Goal: Task Accomplishment & Management: Manage account settings

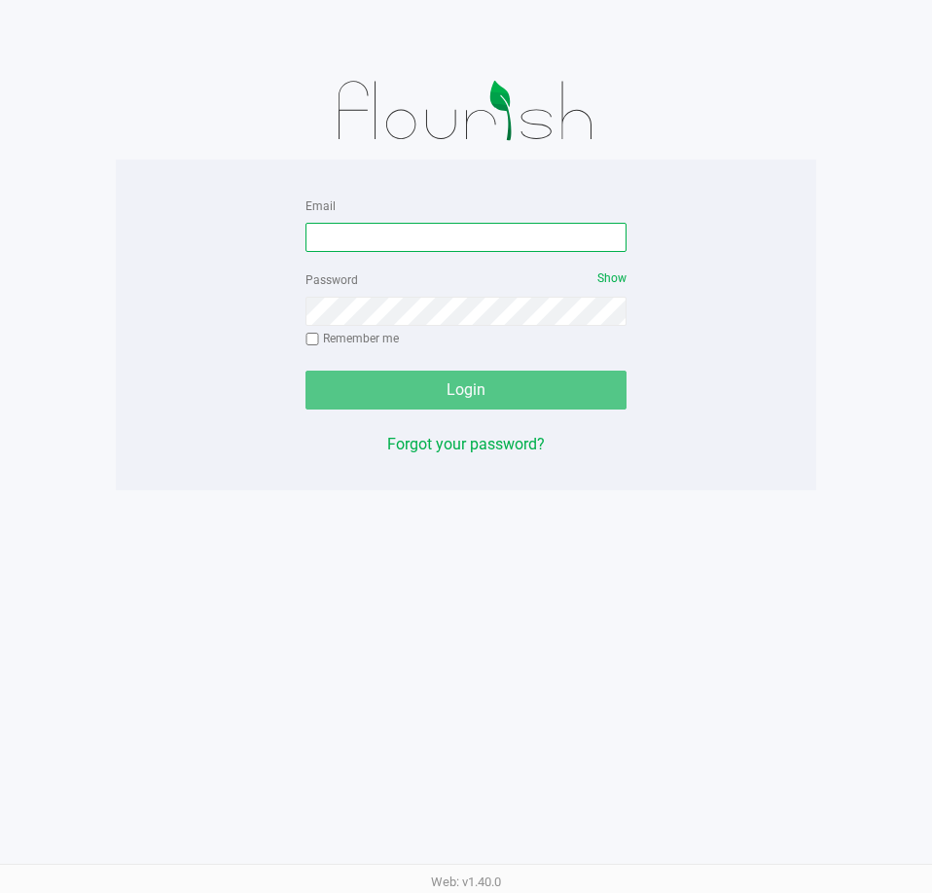
click at [369, 237] on input "Email" at bounding box center [466, 237] width 321 height 29
type input "[EMAIL_ADDRESS][DOMAIN_NAME]"
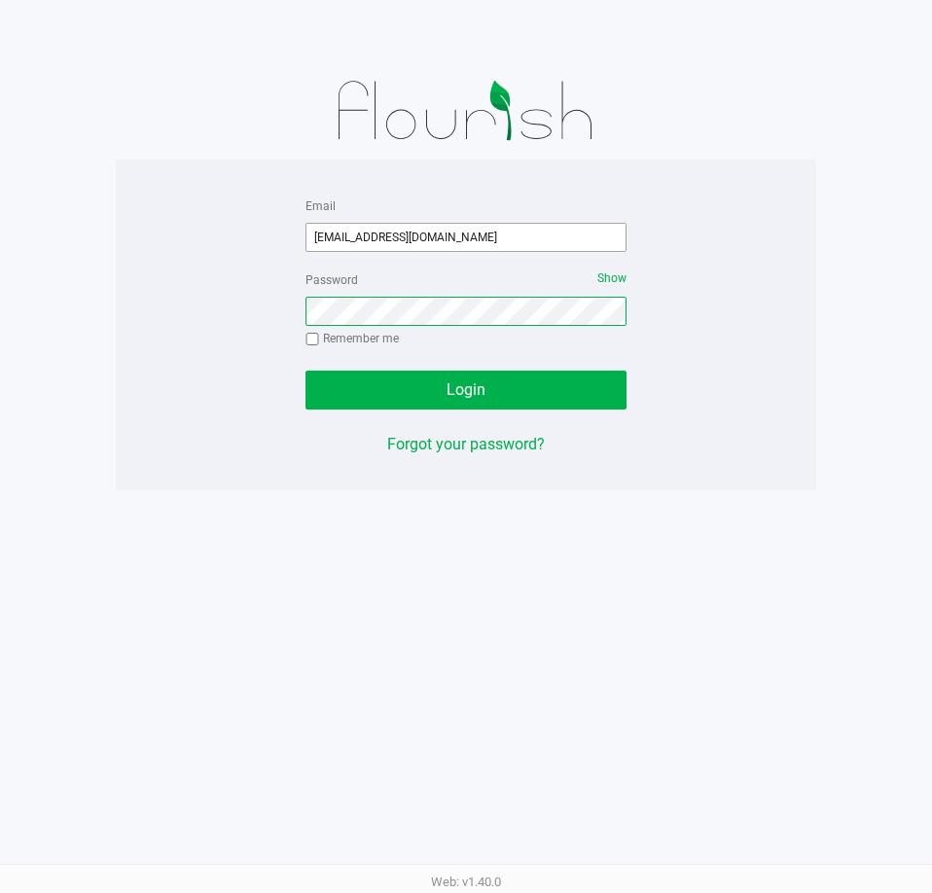
click at [306, 371] on button "Login" at bounding box center [466, 390] width 321 height 39
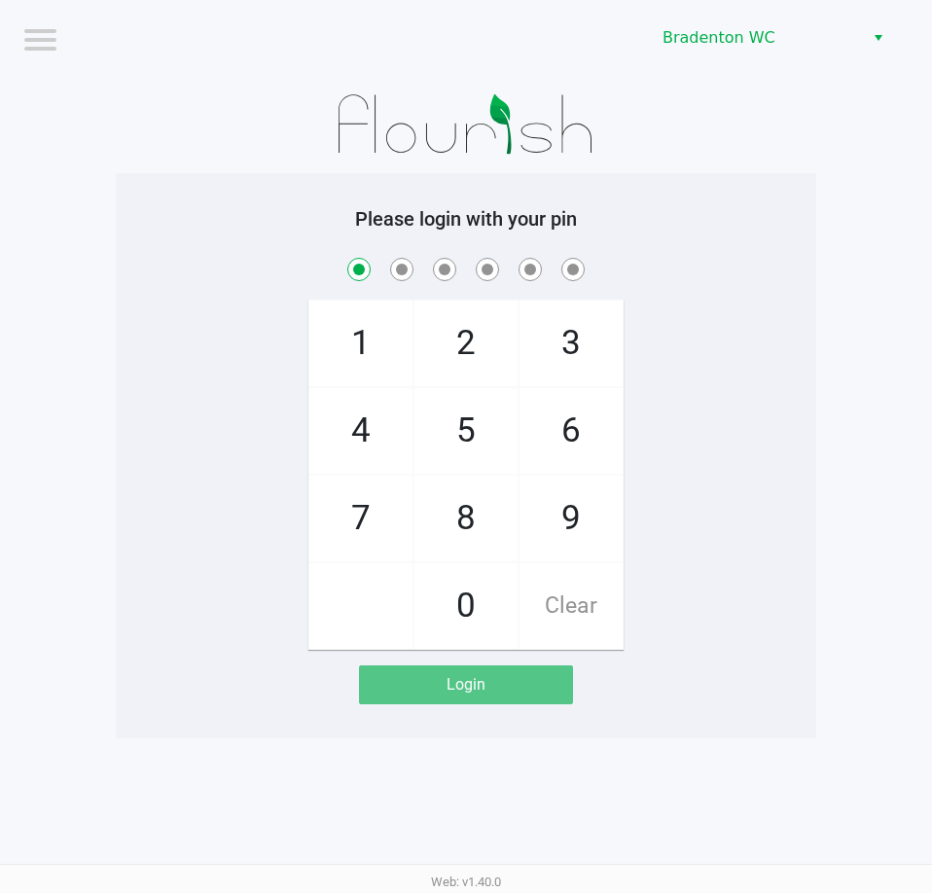
checkbox input "true"
checkbox input "false"
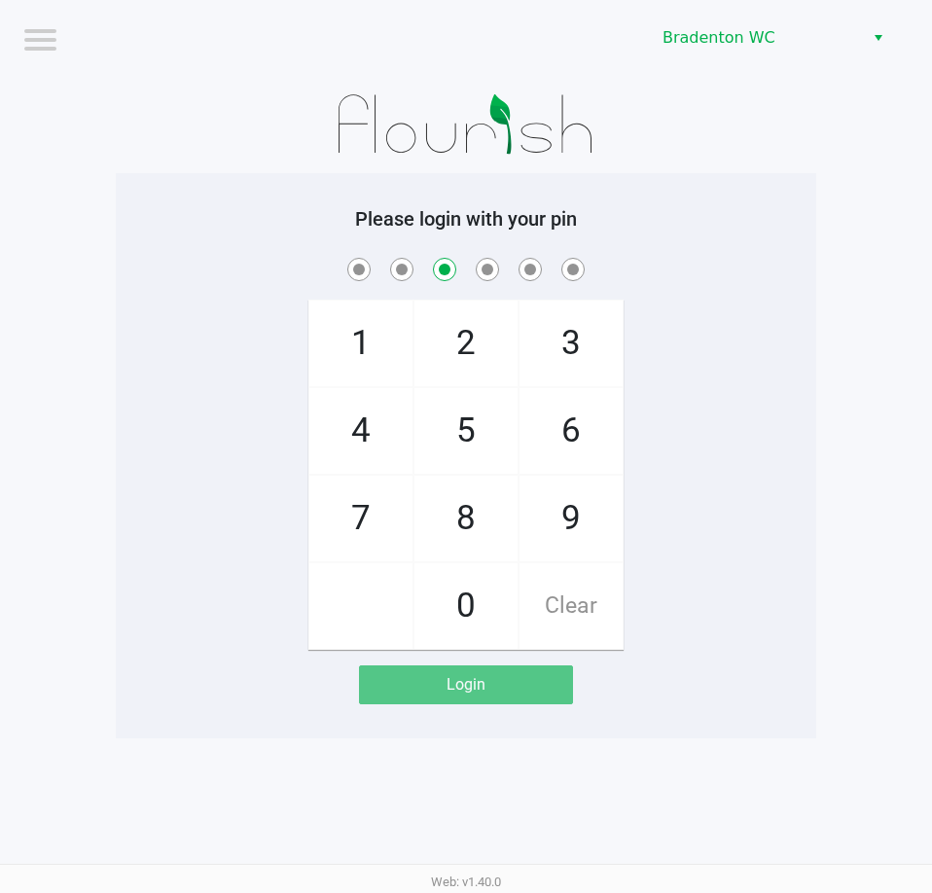
checkbox input "false"
checkbox input "true"
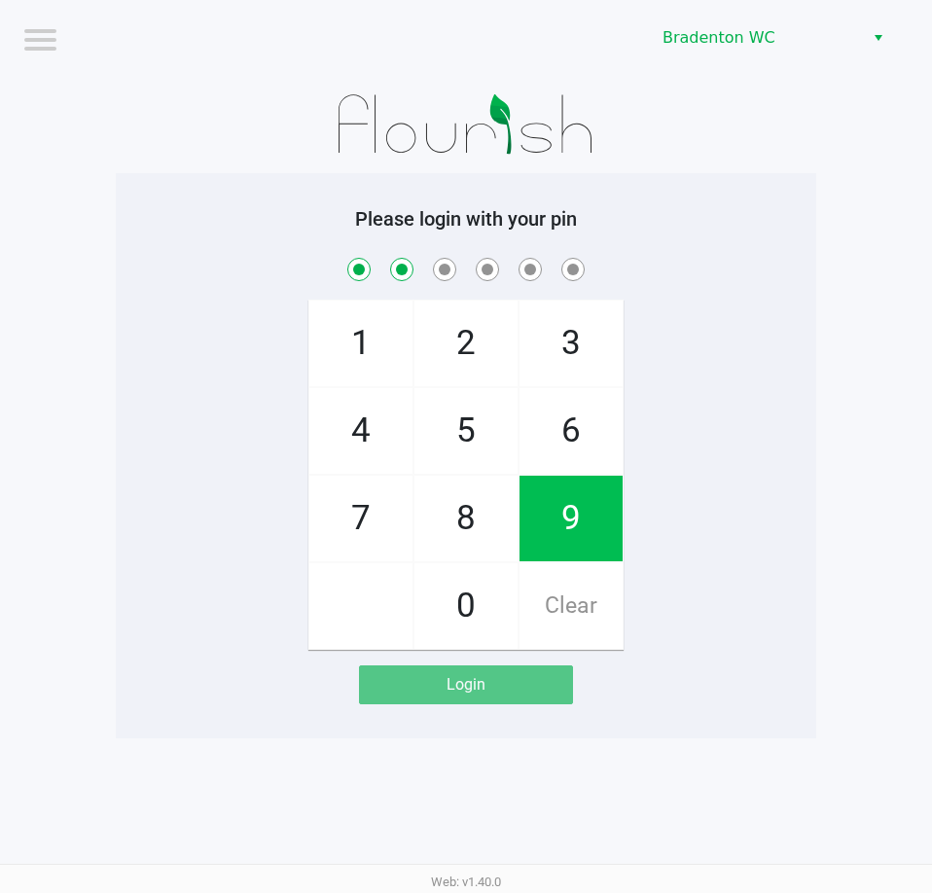
checkbox input "true"
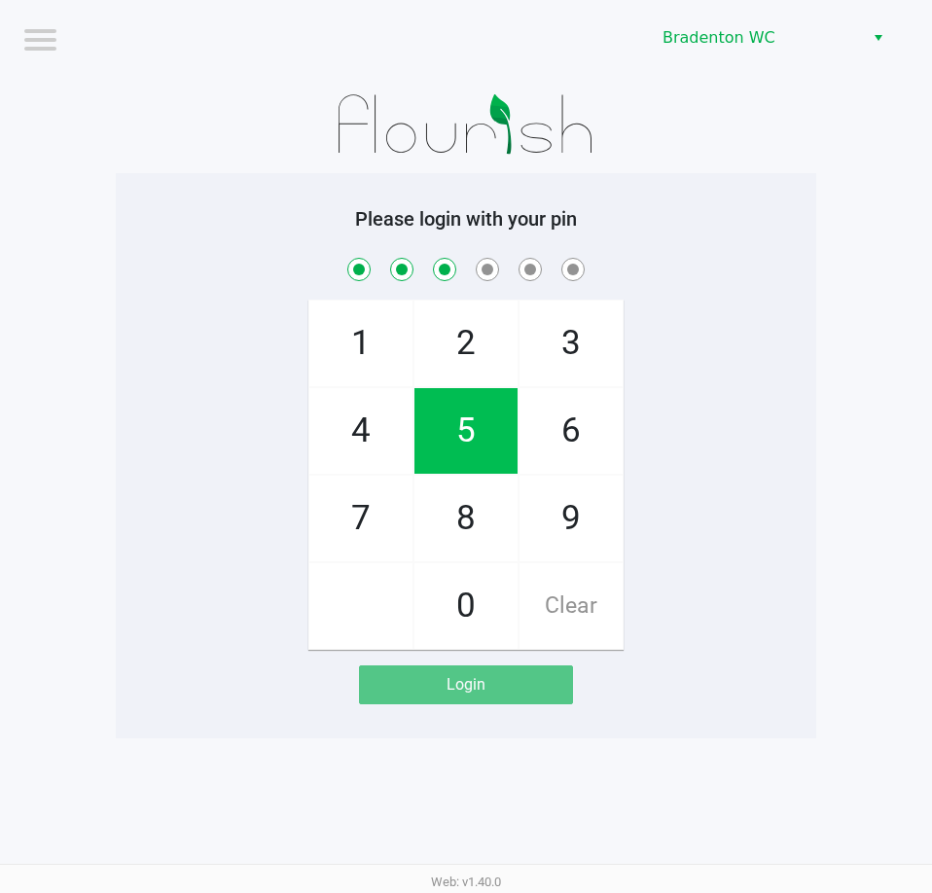
checkbox input "true"
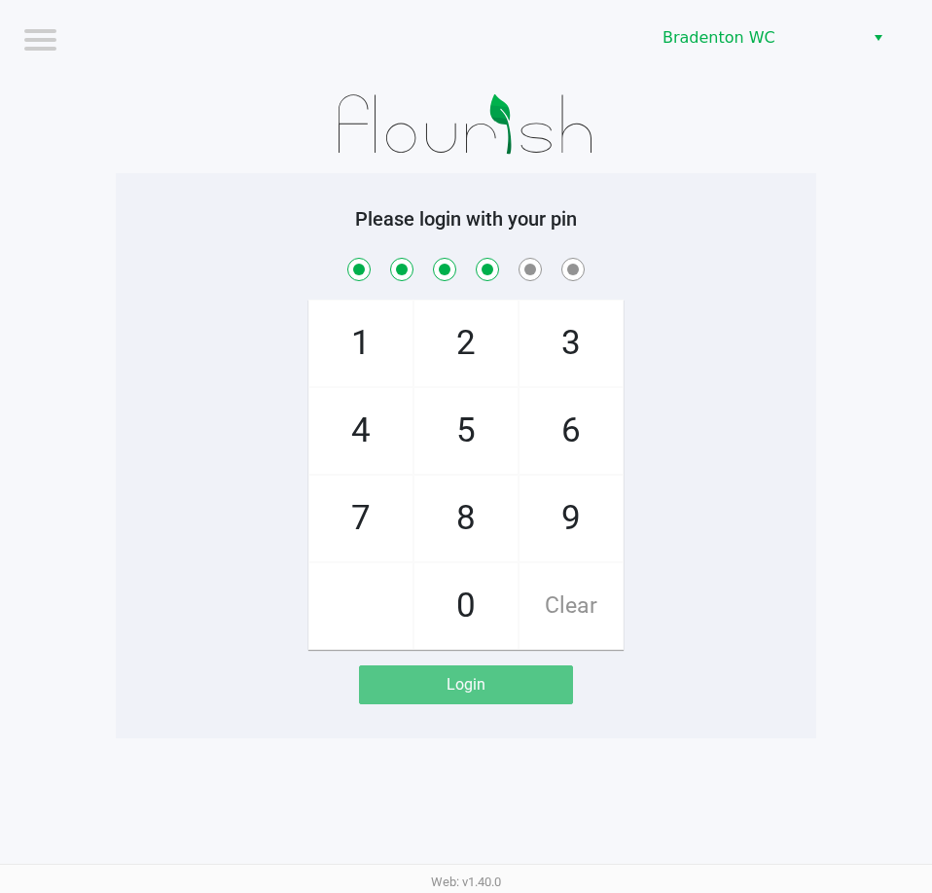
checkbox input "true"
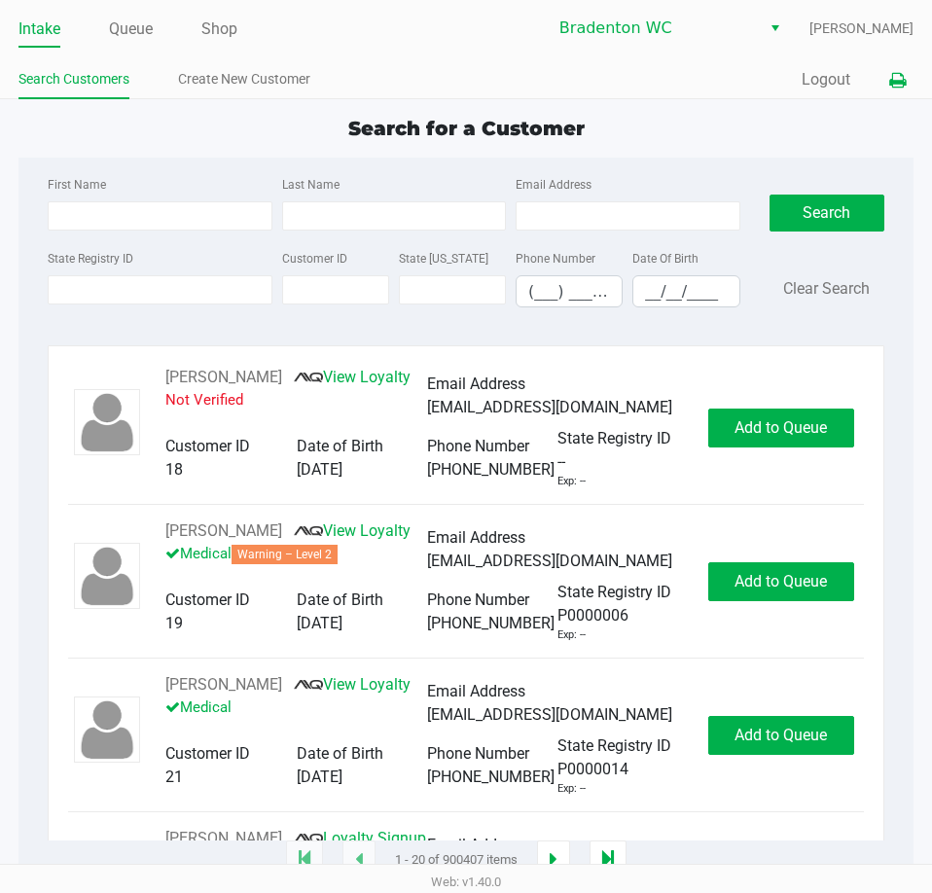
click at [893, 77] on icon at bounding box center [897, 81] width 17 height 14
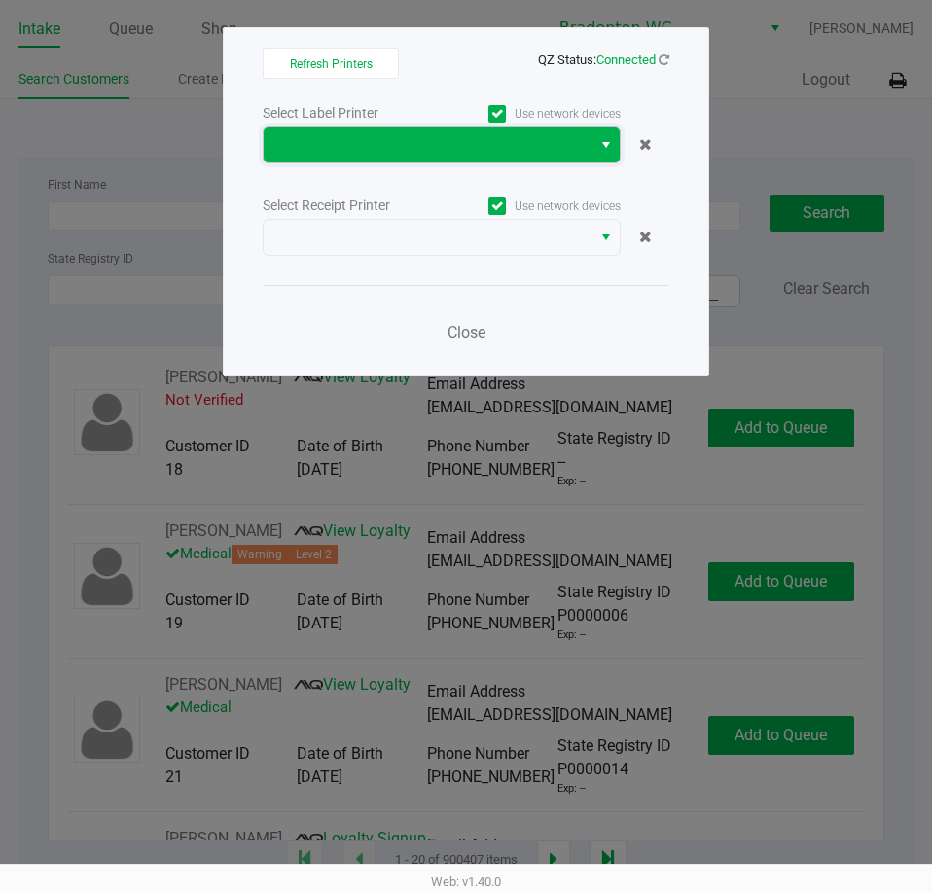
click at [337, 158] on span at bounding box center [428, 144] width 328 height 35
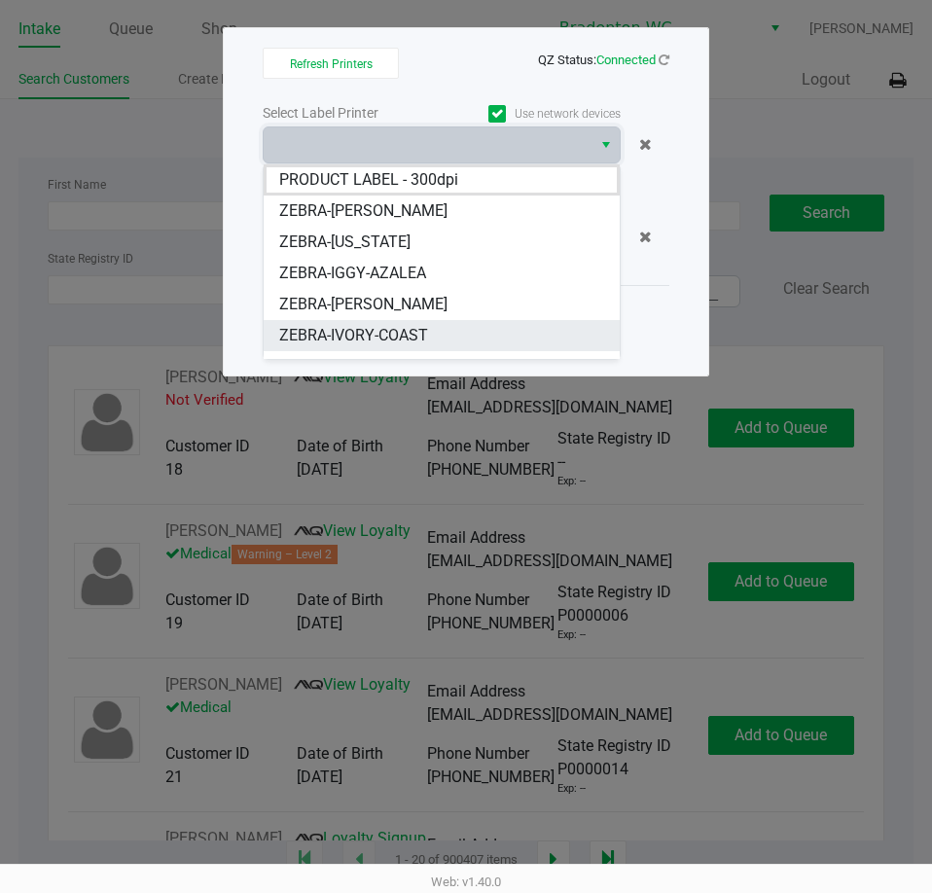
click at [352, 325] on span "ZEBRA-IVORY-COAST" at bounding box center [353, 335] width 149 height 23
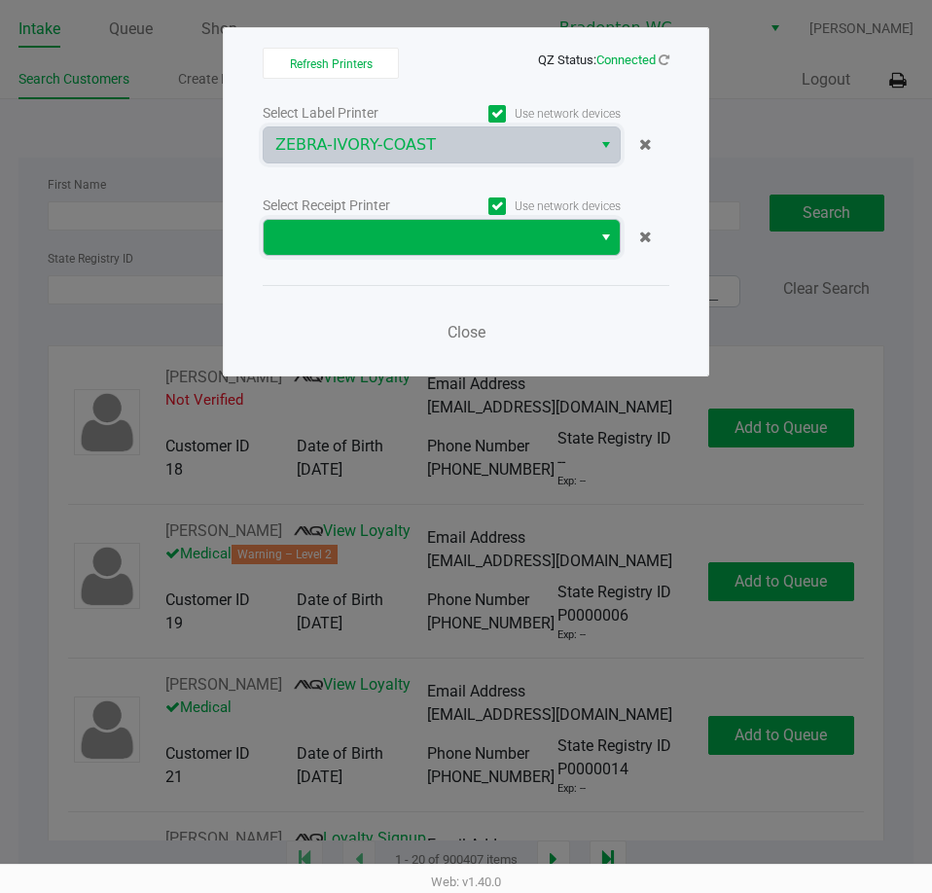
click at [371, 219] on kendo-dropdownlist at bounding box center [442, 237] width 358 height 37
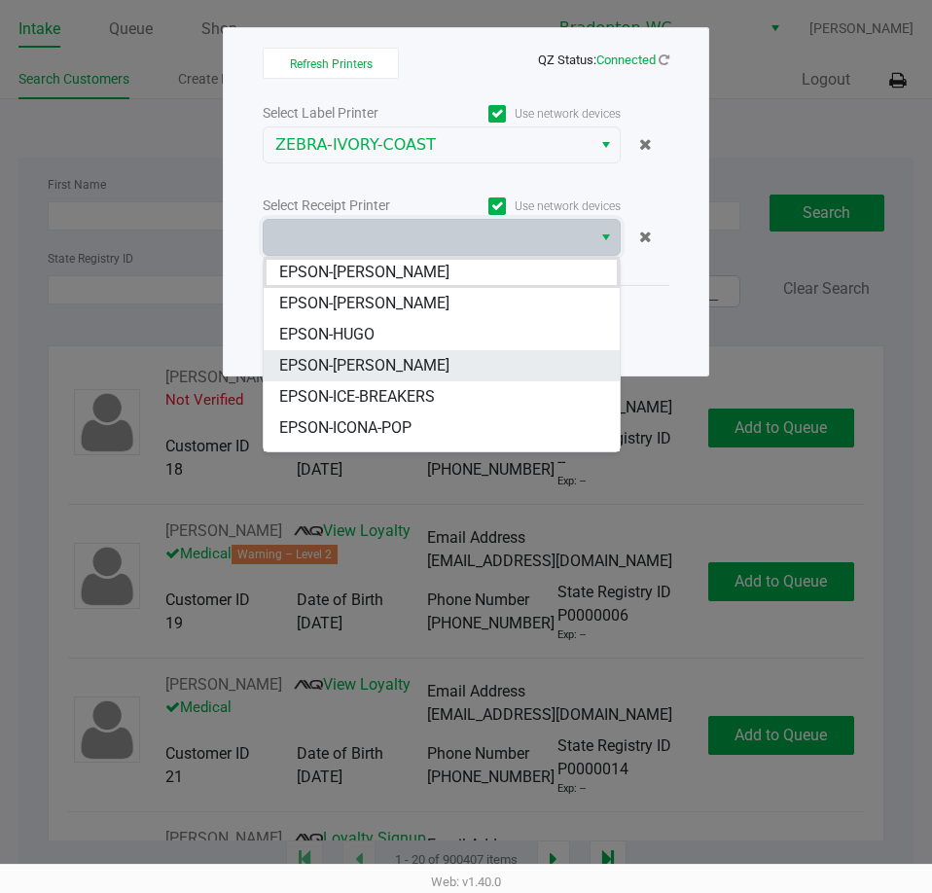
click at [366, 370] on span "EPSON-HUMBERTO-LEON" at bounding box center [364, 365] width 170 height 23
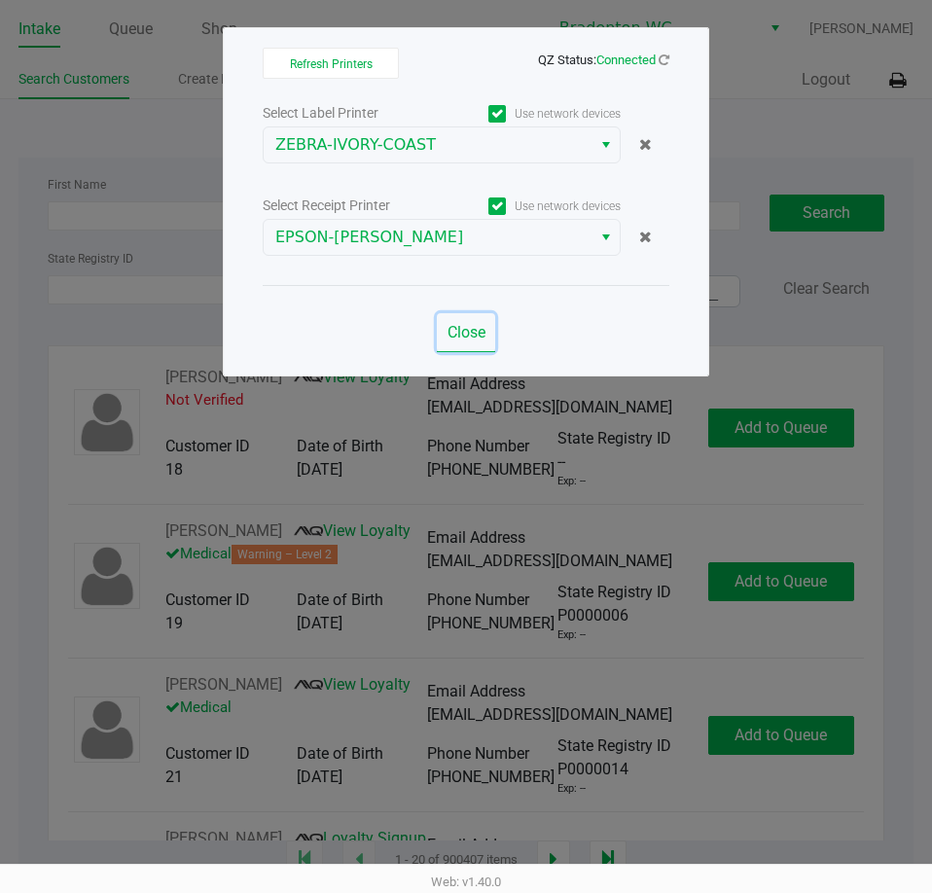
click at [455, 329] on span "Close" at bounding box center [467, 332] width 38 height 18
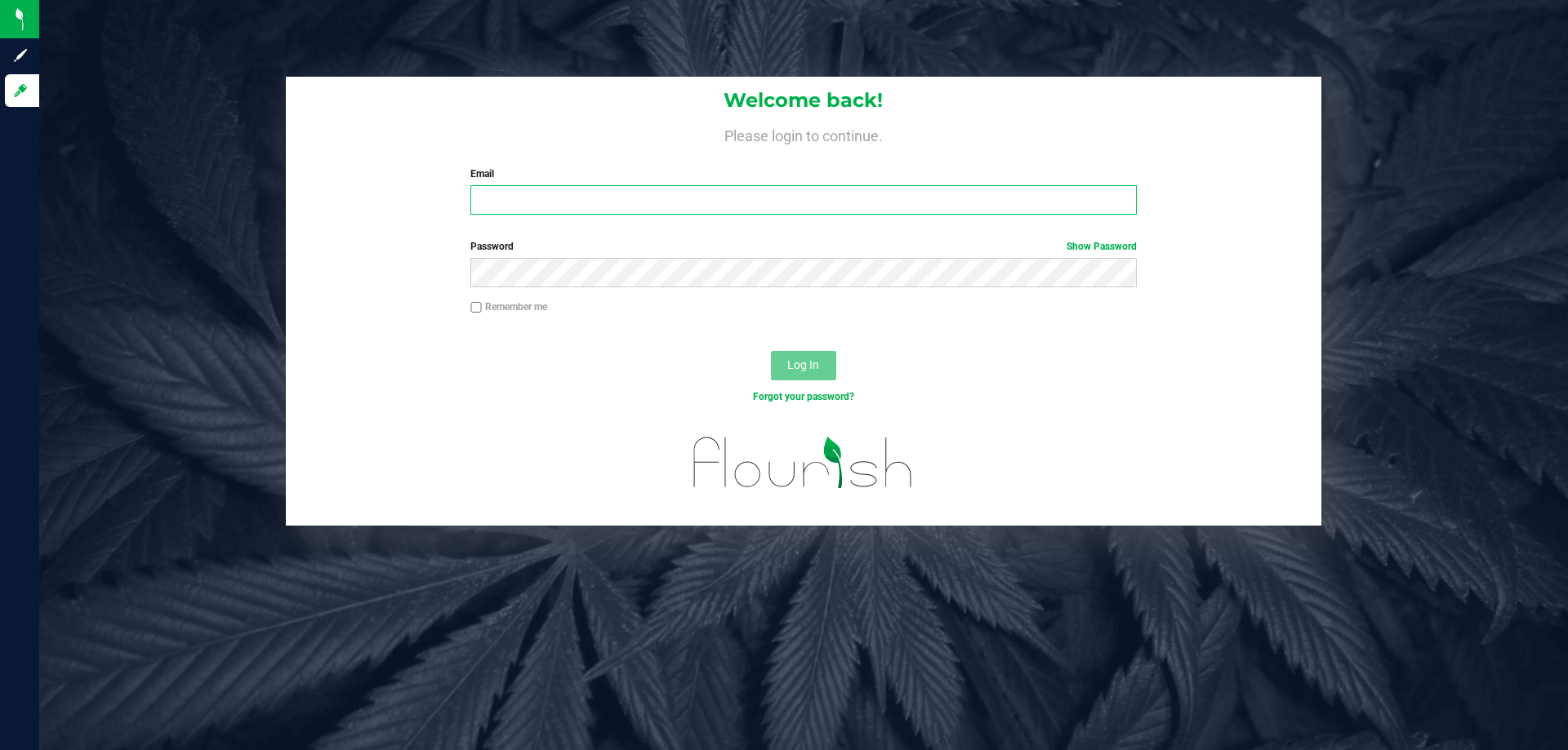
click at [511, 199] on input "Email" at bounding box center [802, 200] width 666 height 29
type input "[EMAIL_ADDRESS][DOMAIN_NAME]"
click at [771, 351] on button "Log In" at bounding box center [804, 365] width 65 height 29
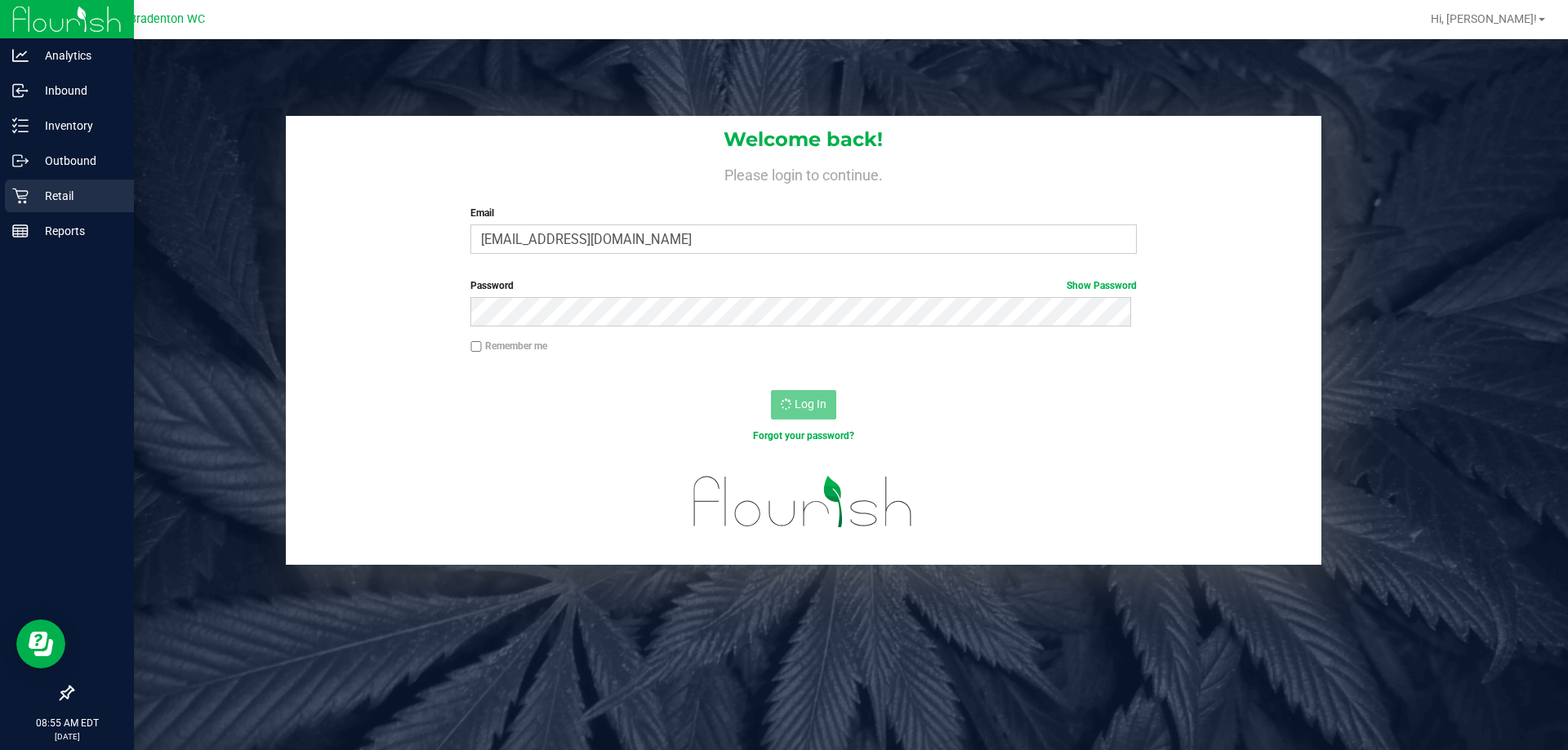
click at [55, 199] on p "Retail" at bounding box center [77, 195] width 98 height 19
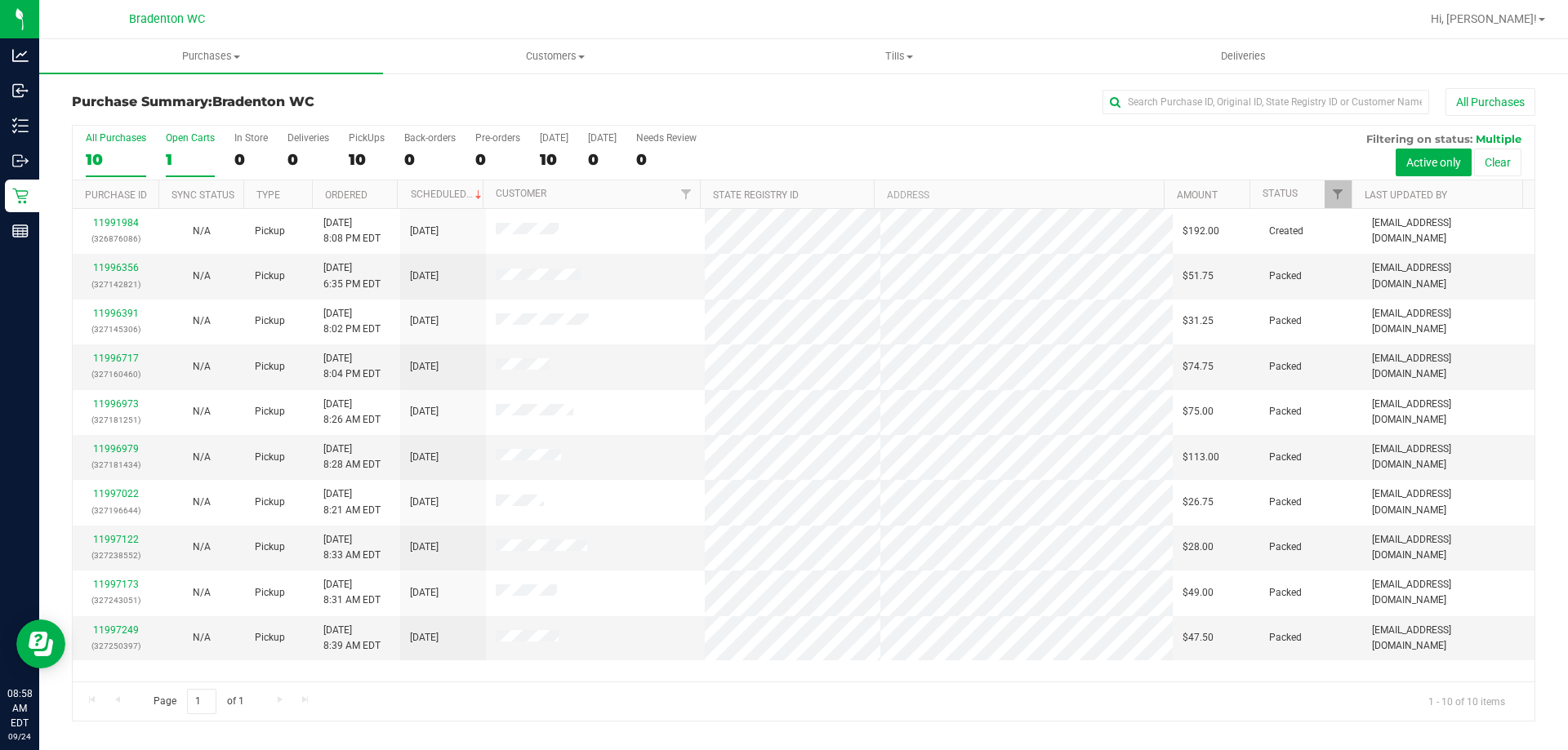
click at [168, 152] on div "1" at bounding box center [191, 159] width 49 height 18
click at [0, 0] on input "Open Carts 1" at bounding box center [0, 0] width 0 height 0
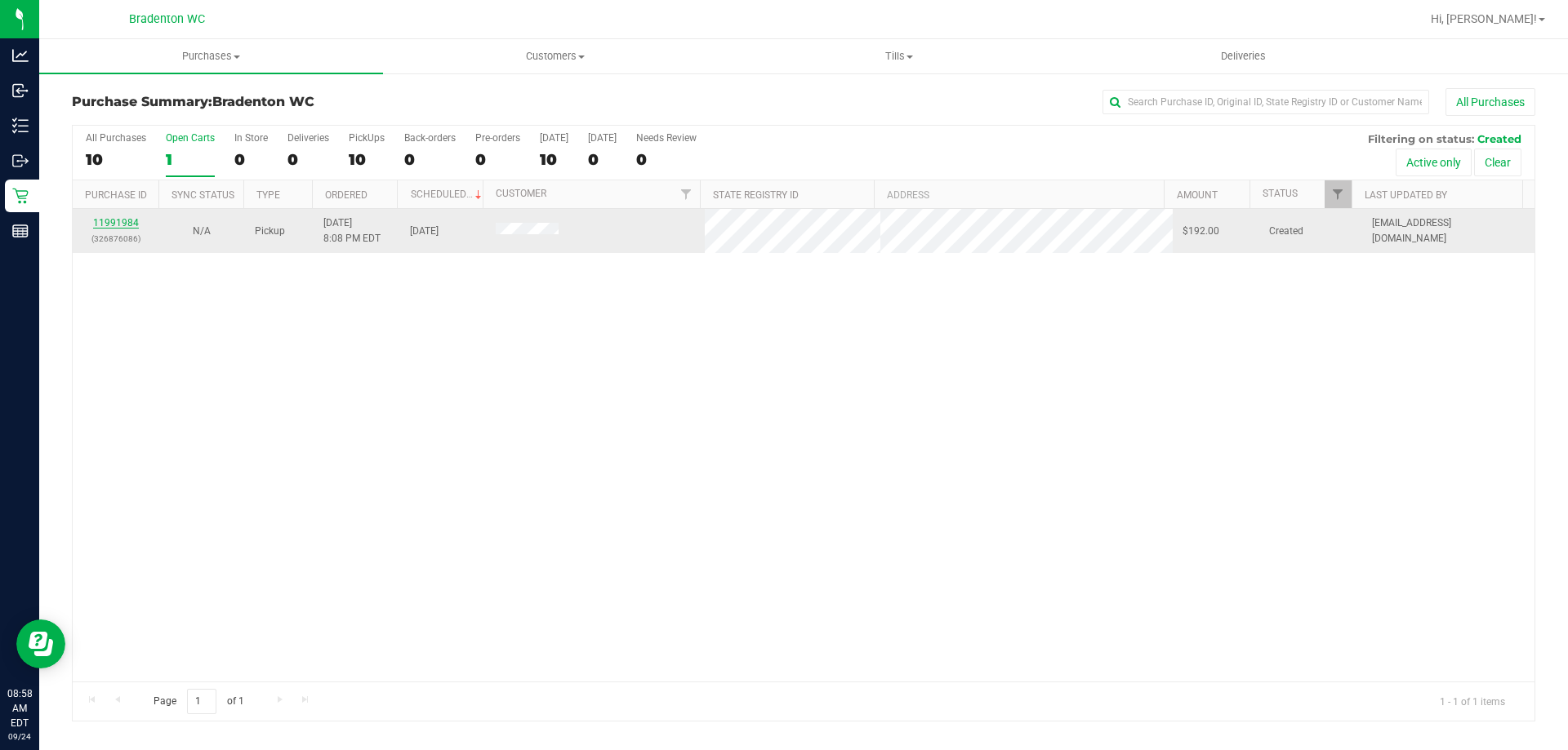
click at [112, 225] on link "11991984" at bounding box center [116, 223] width 45 height 12
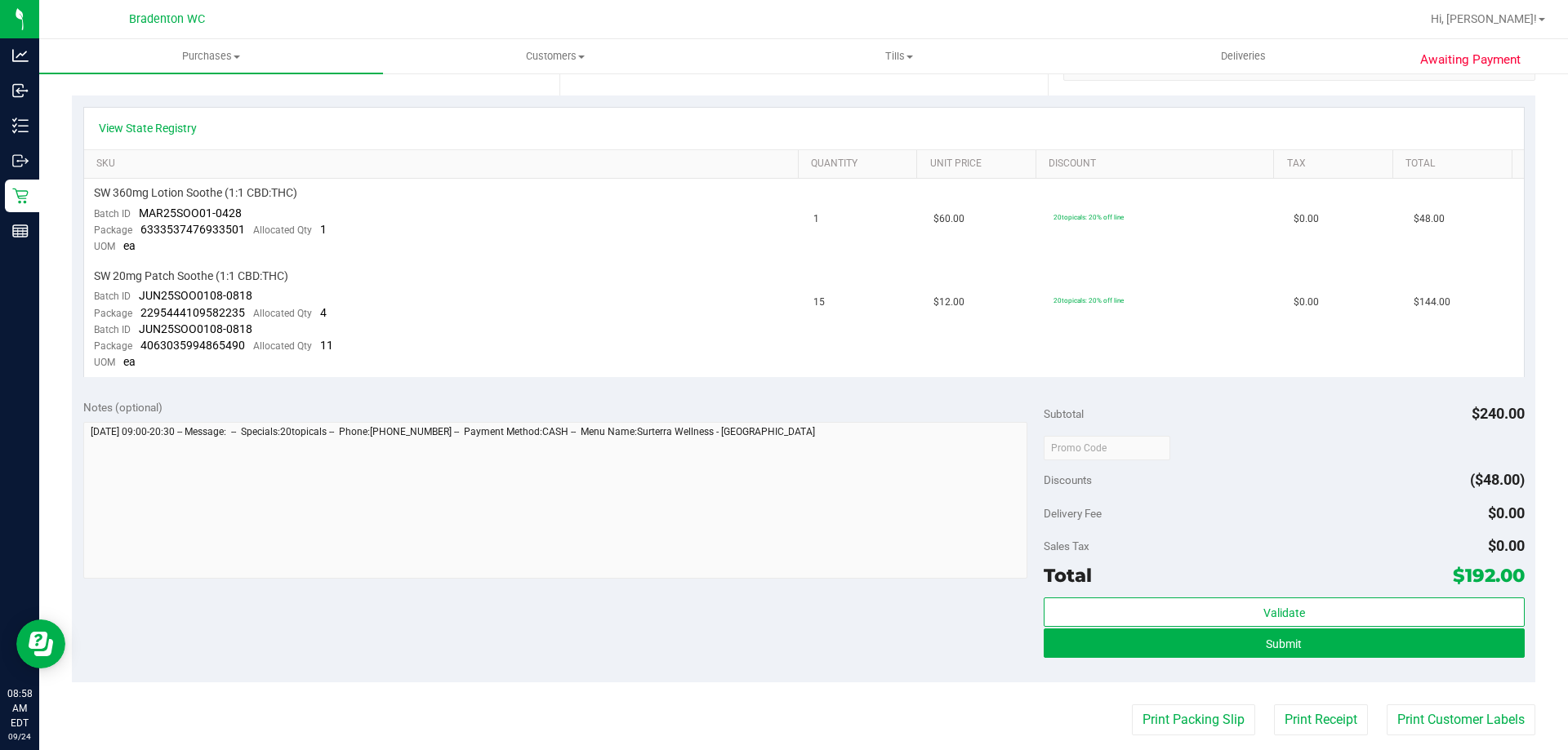
scroll to position [372, 0]
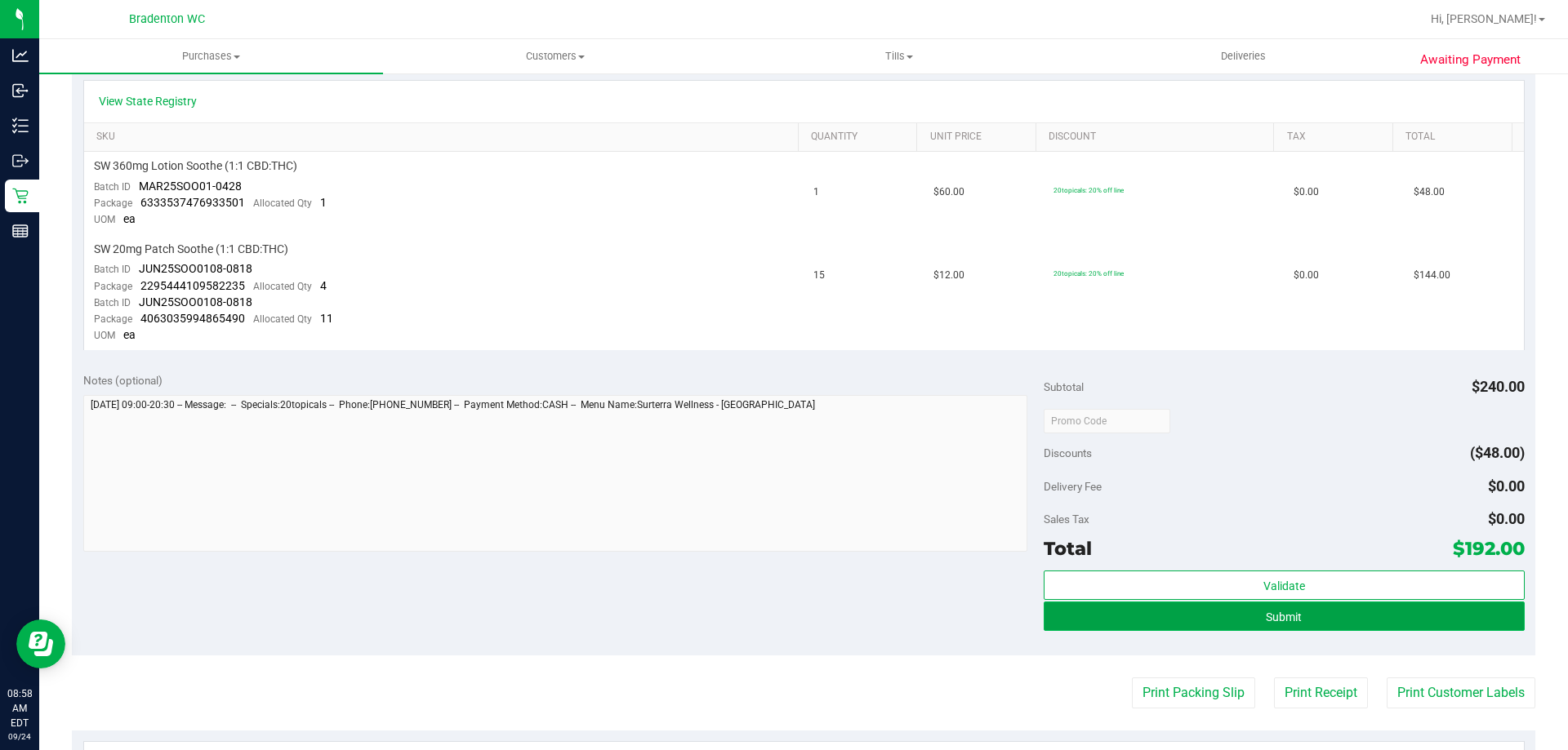
click at [1104, 626] on button "Submit" at bounding box center [1284, 616] width 480 height 29
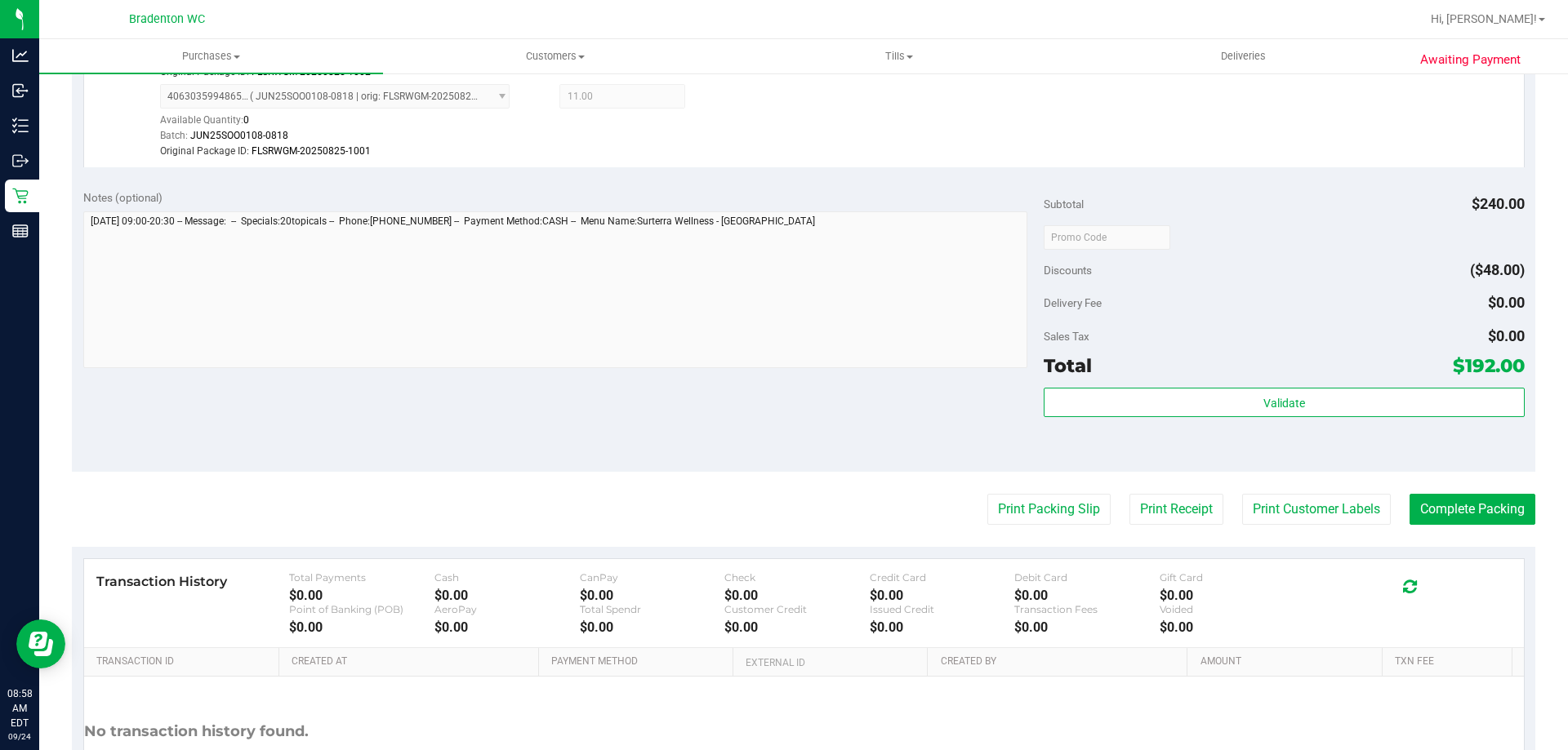
scroll to position [790, 0]
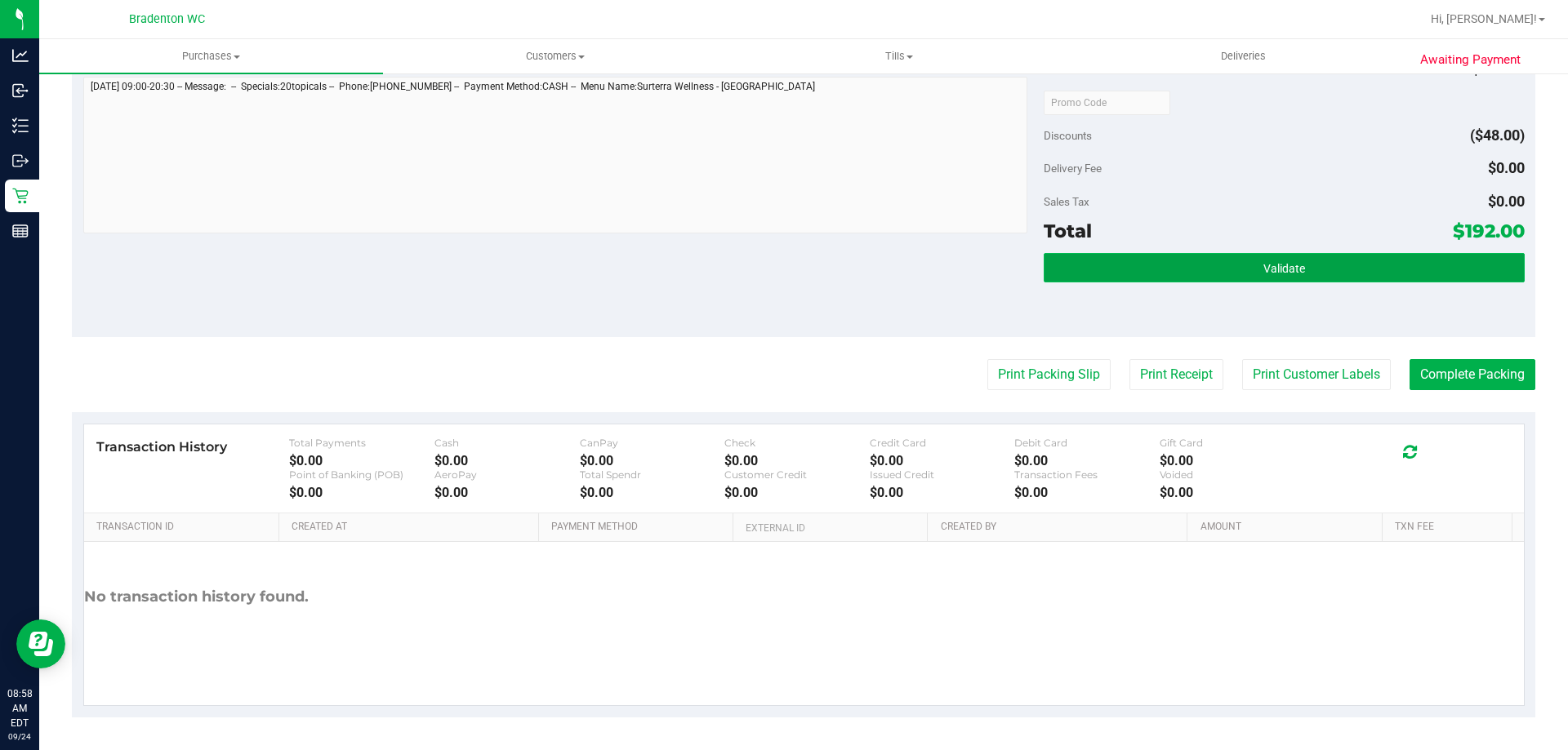
click at [1098, 275] on button "Validate" at bounding box center [1284, 268] width 480 height 29
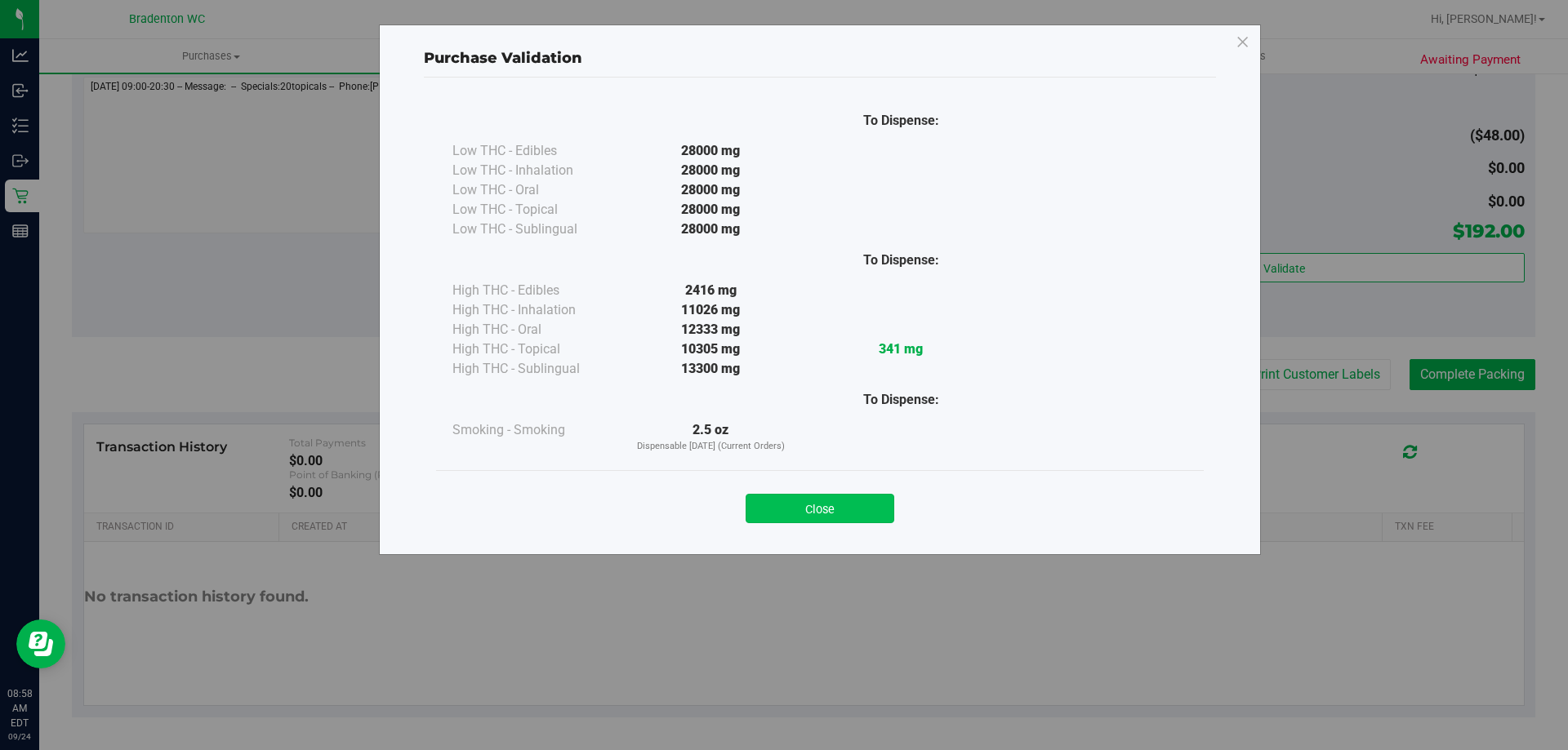
click at [799, 507] on button "Close" at bounding box center [819, 508] width 149 height 29
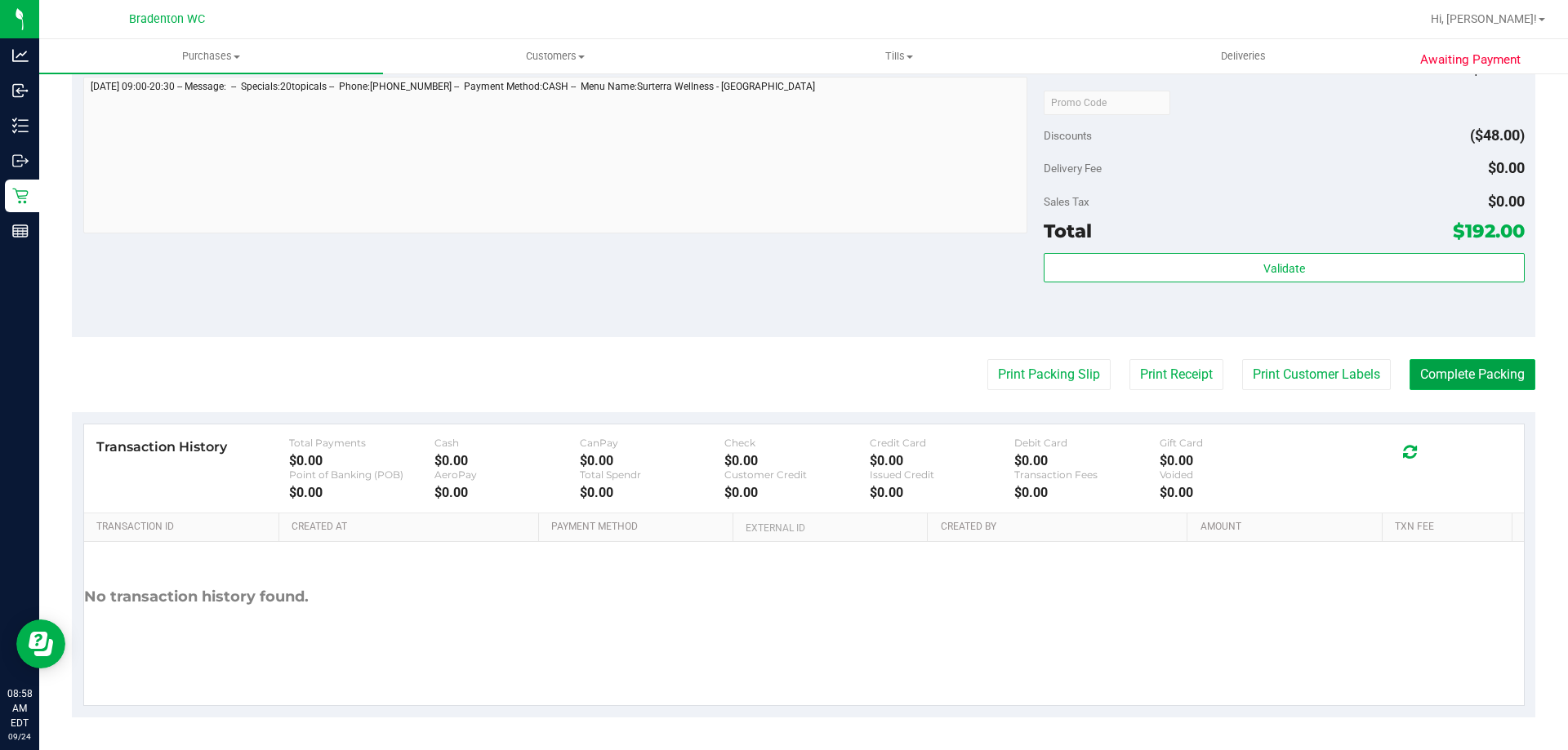
click at [1465, 369] on button "Complete Packing" at bounding box center [1472, 374] width 126 height 31
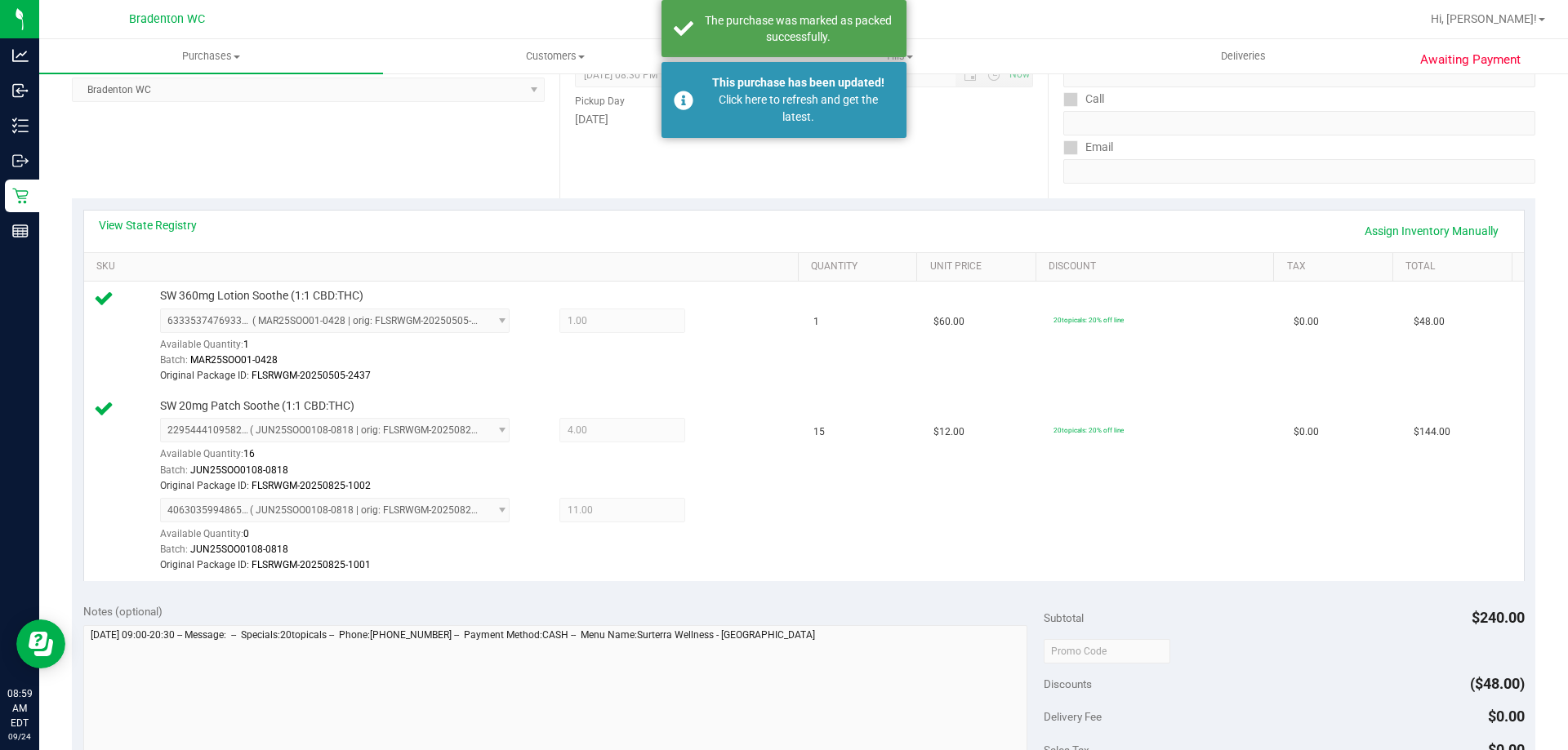
scroll to position [233, 0]
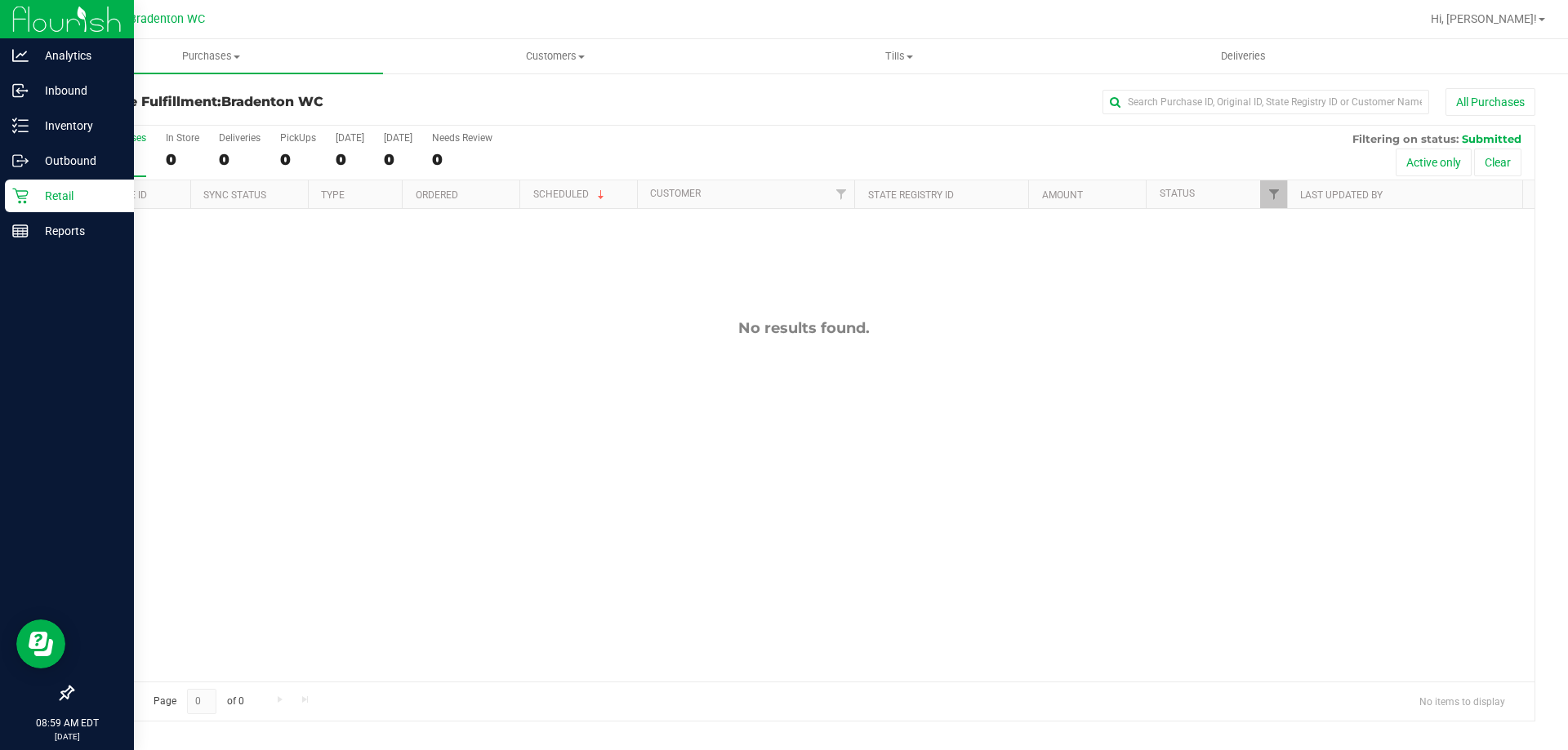
click at [13, 198] on icon at bounding box center [20, 195] width 16 height 16
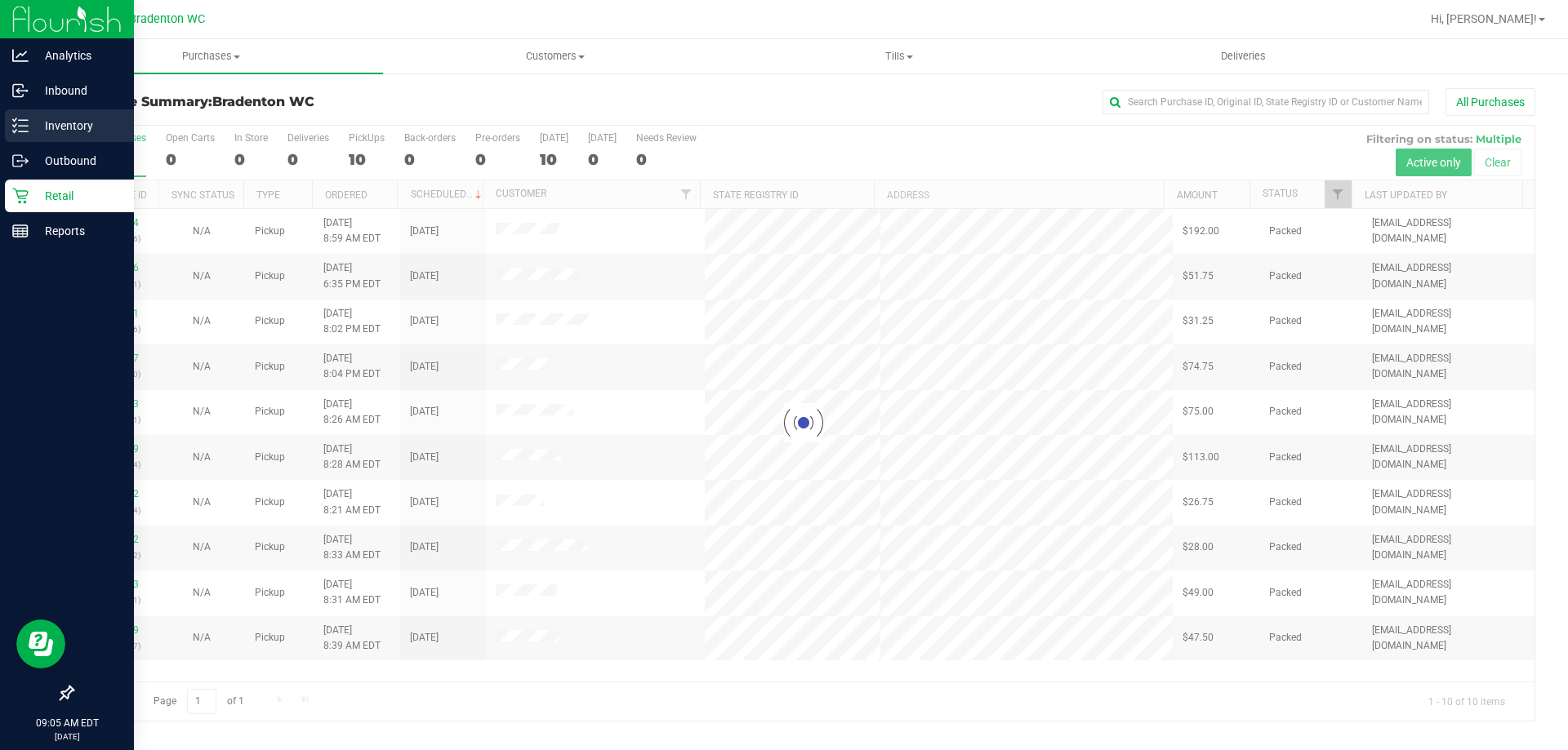
click at [71, 117] on p "Inventory" at bounding box center [77, 125] width 98 height 19
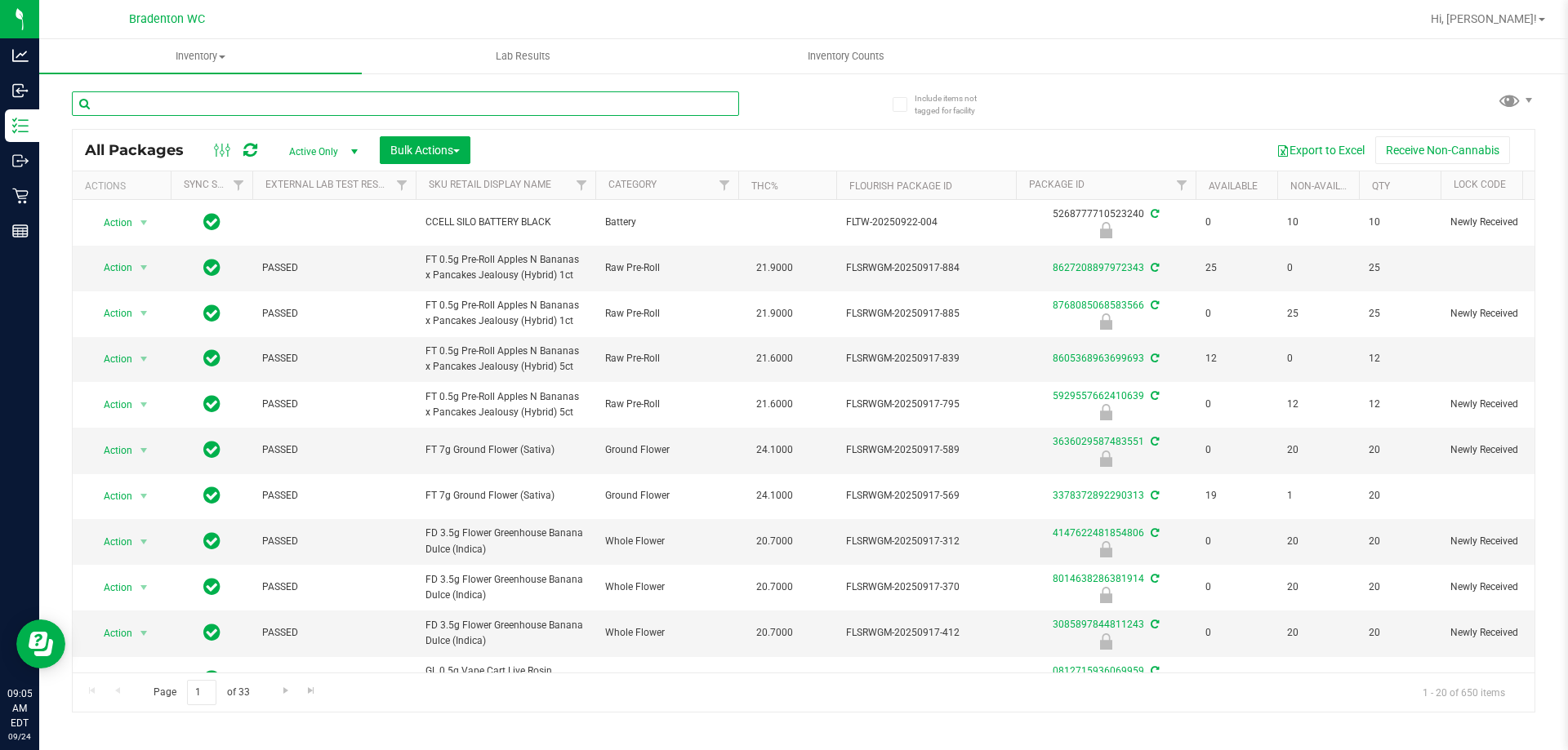
click at [205, 106] on input "text" at bounding box center [405, 103] width 667 height 24
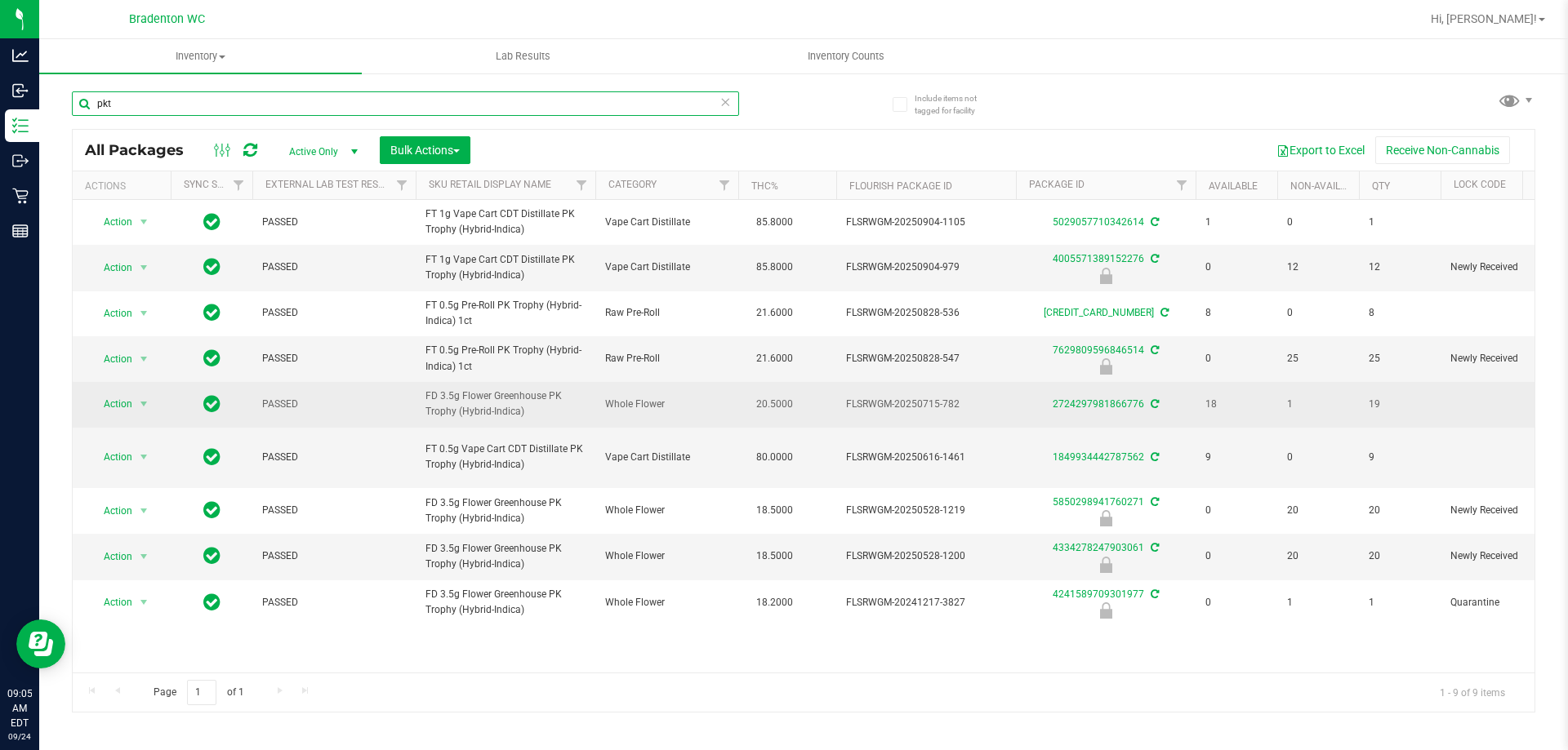
type input "pkt"
drag, startPoint x: 553, startPoint y: 415, endPoint x: 417, endPoint y: 402, distance: 136.6
click at [417, 402] on td "FD 3.5g Flower Greenhouse PK Trophy (Hybrid-Indica)" at bounding box center [505, 404] width 180 height 45
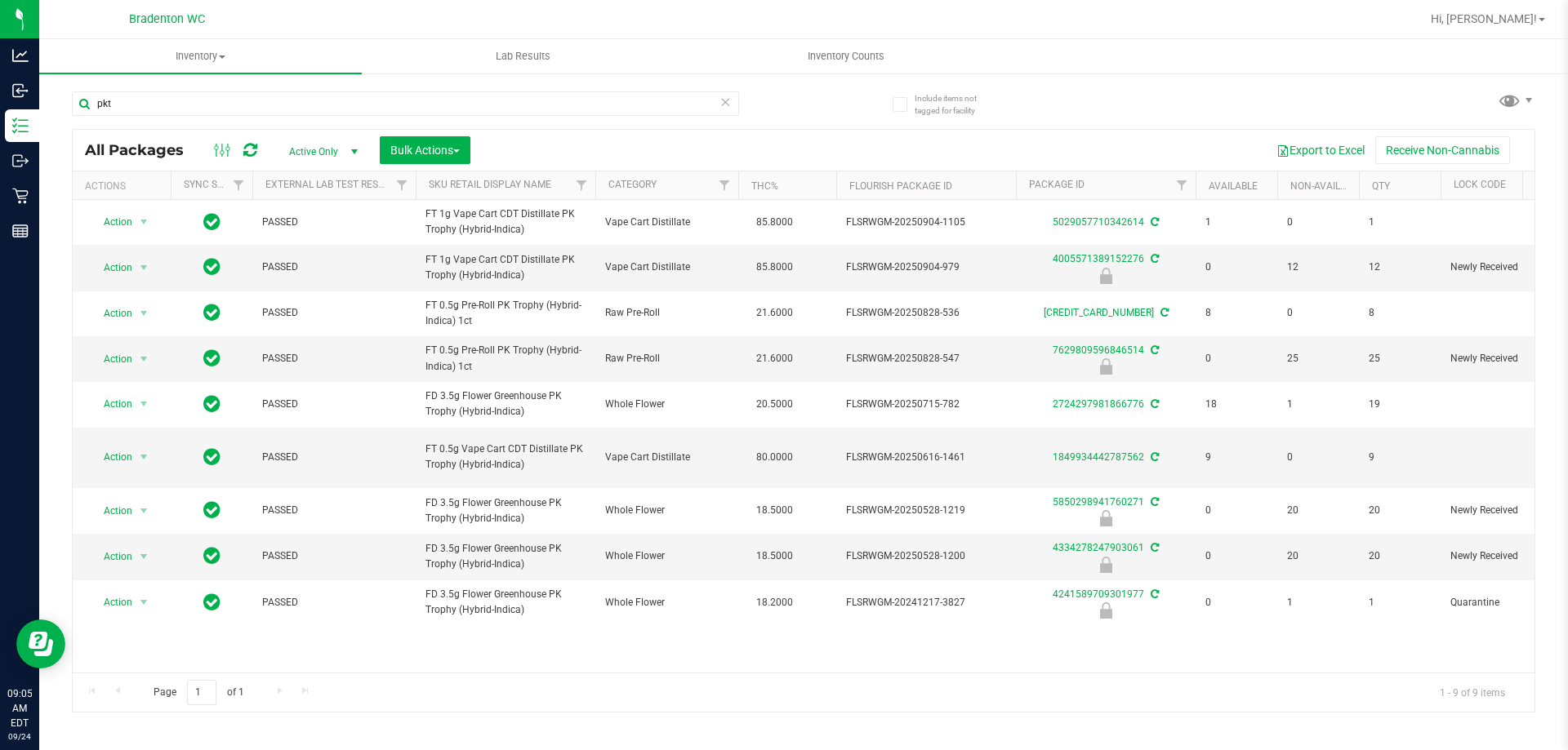
click at [400, 15] on div at bounding box center [856, 19] width 1128 height 32
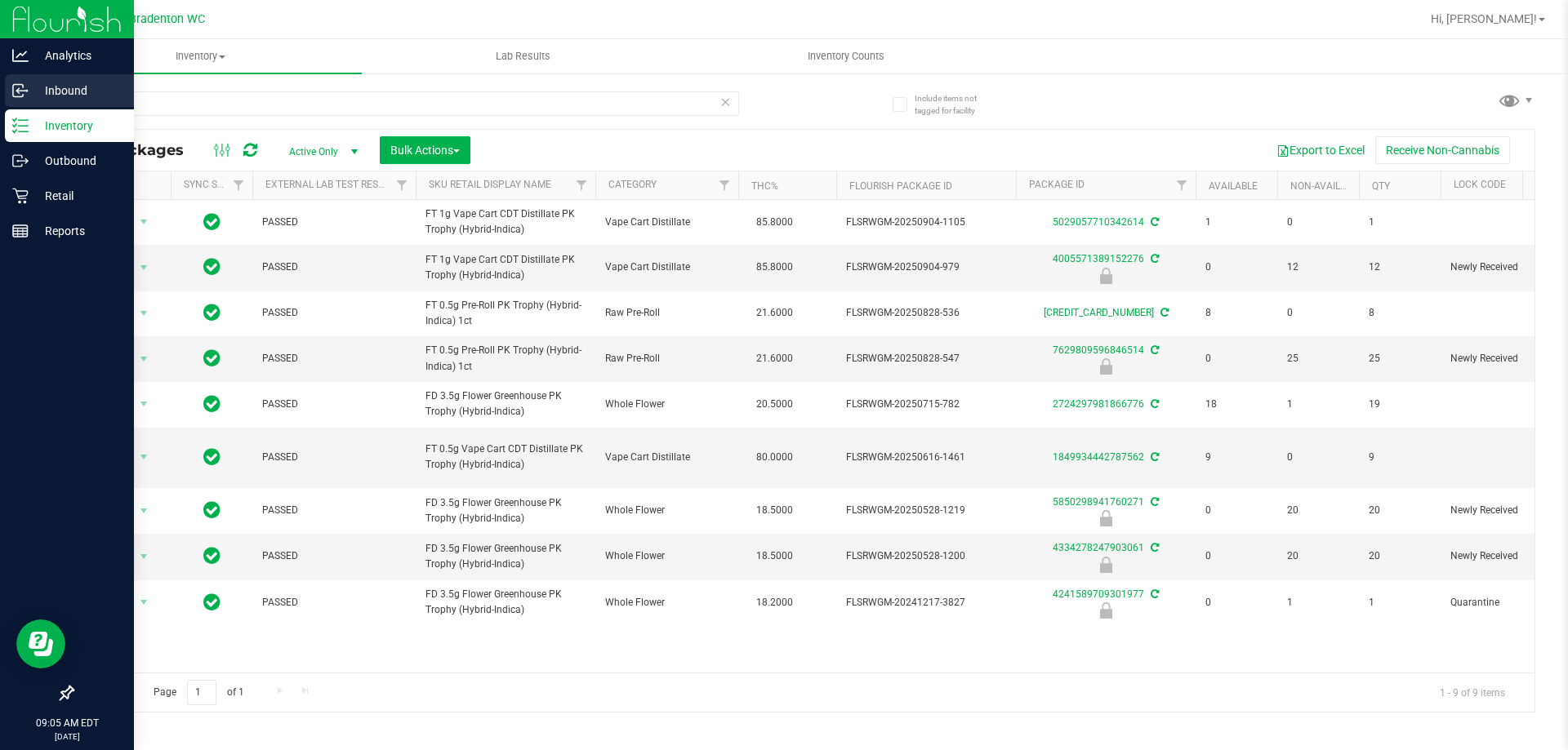
click at [71, 96] on p "Inbound" at bounding box center [77, 90] width 98 height 19
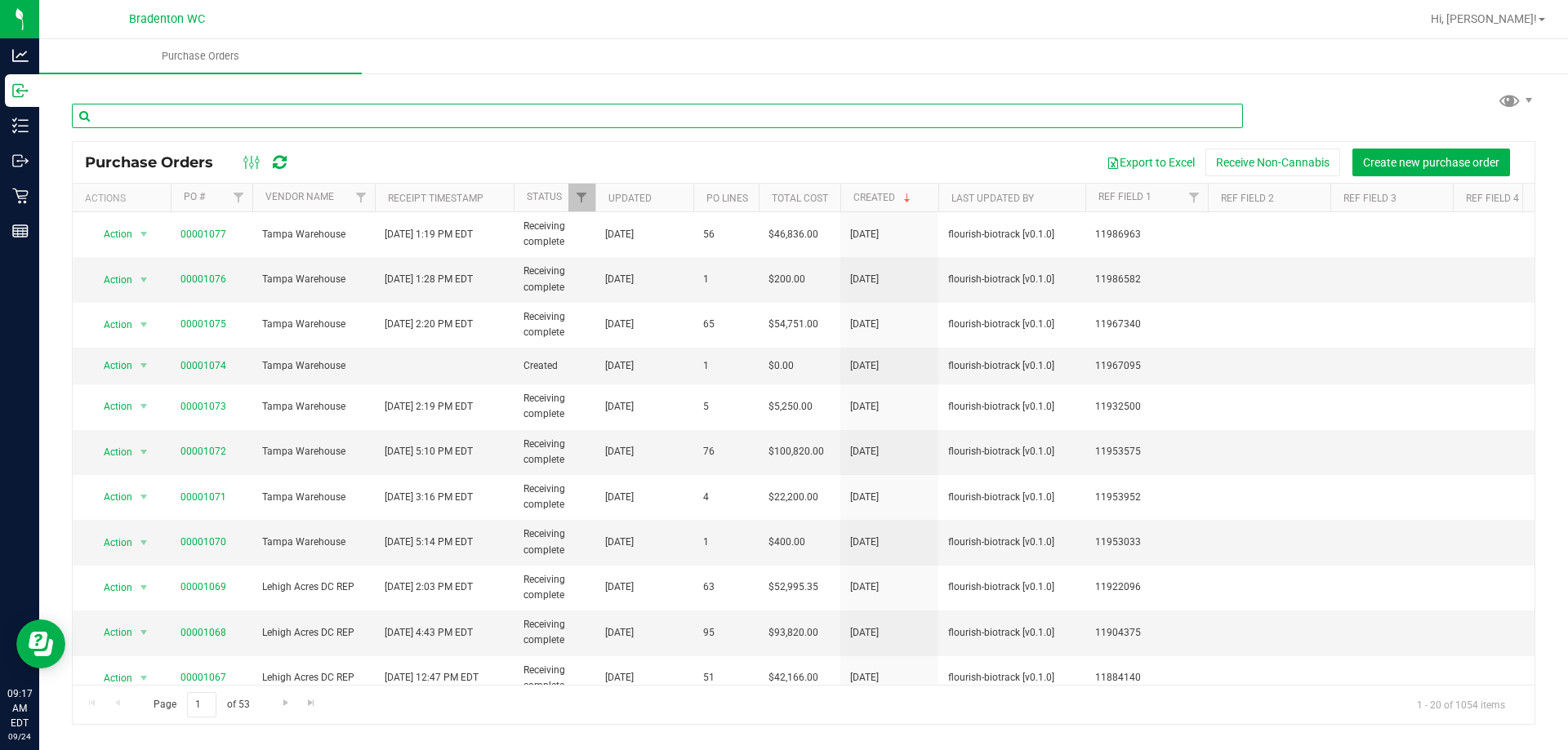
click at [227, 121] on input "text" at bounding box center [657, 116] width 1171 height 24
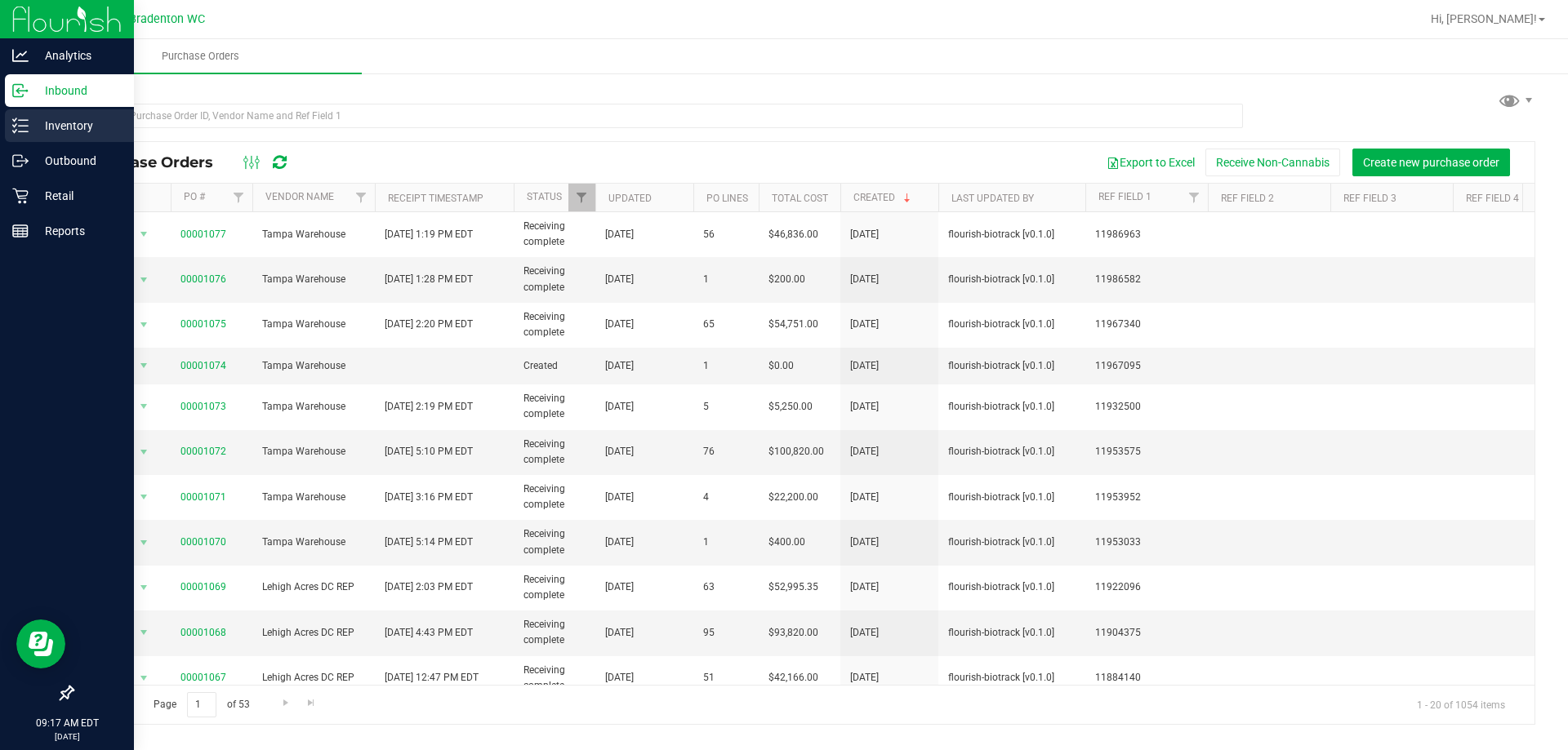
click at [61, 112] on div "Inventory" at bounding box center [70, 125] width 129 height 33
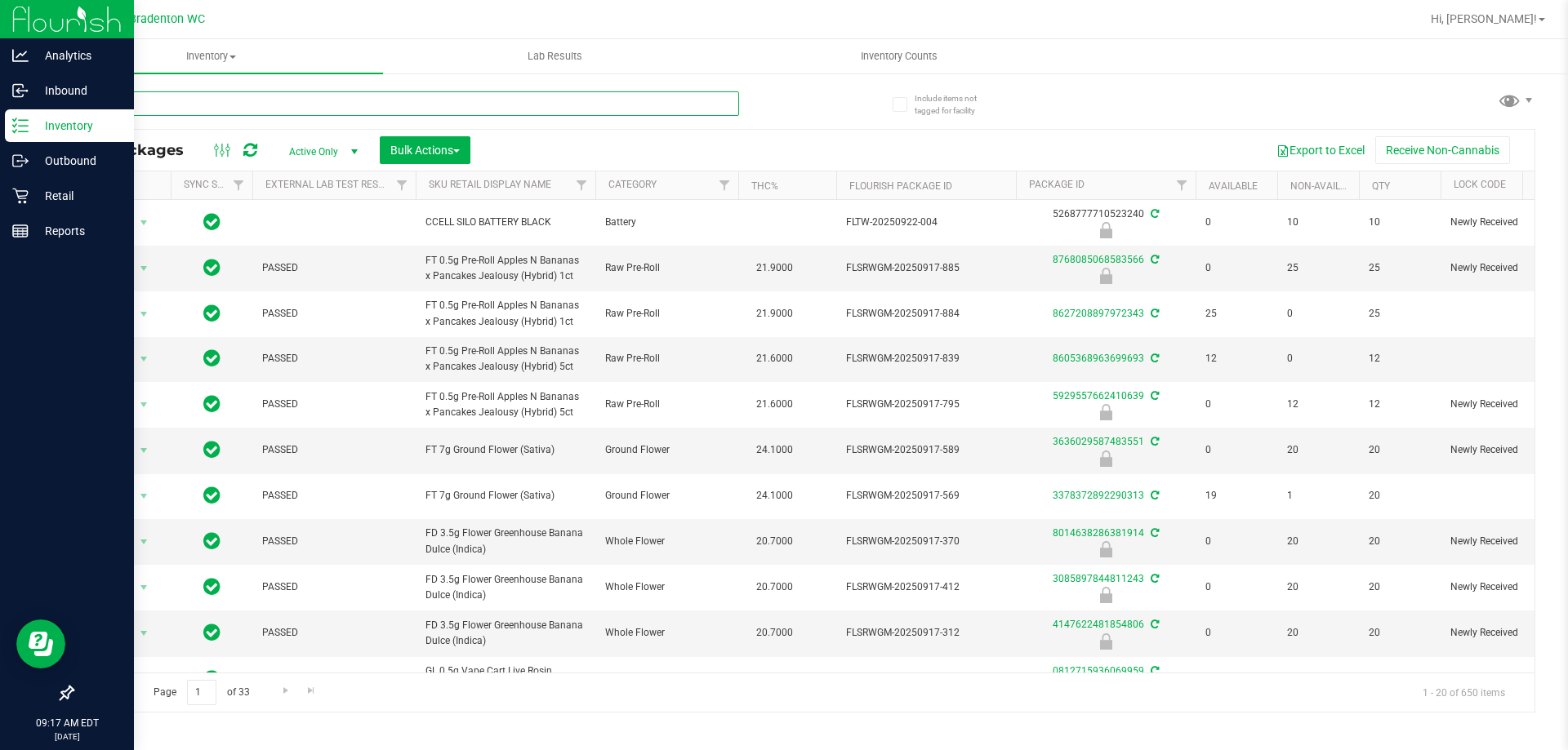
click at [203, 100] on input "text" at bounding box center [405, 103] width 667 height 24
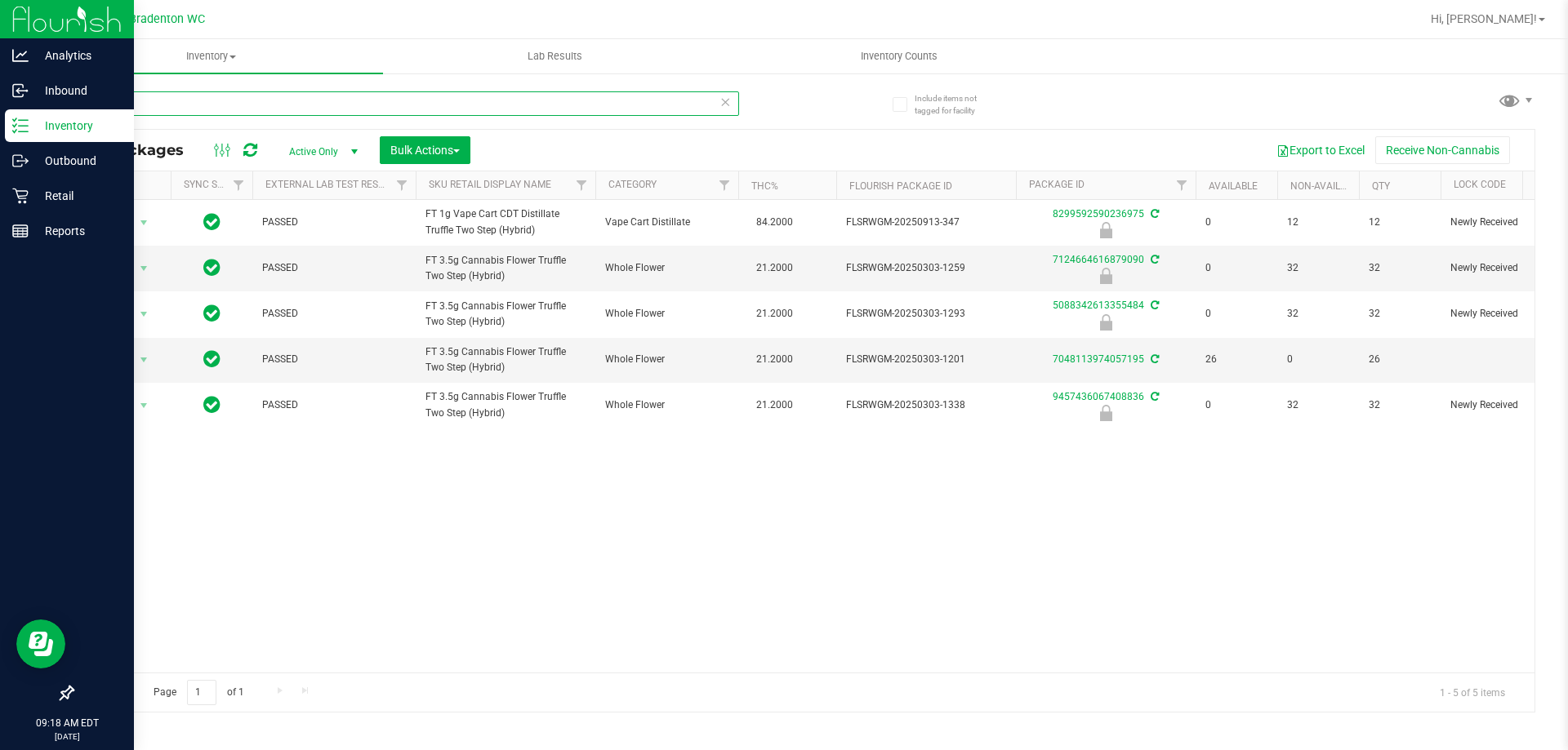
type input "t12"
click at [453, 563] on div "Action Action Edit attributes Global inventory Locate package Package audit log…" at bounding box center [804, 435] width 1462 height 472
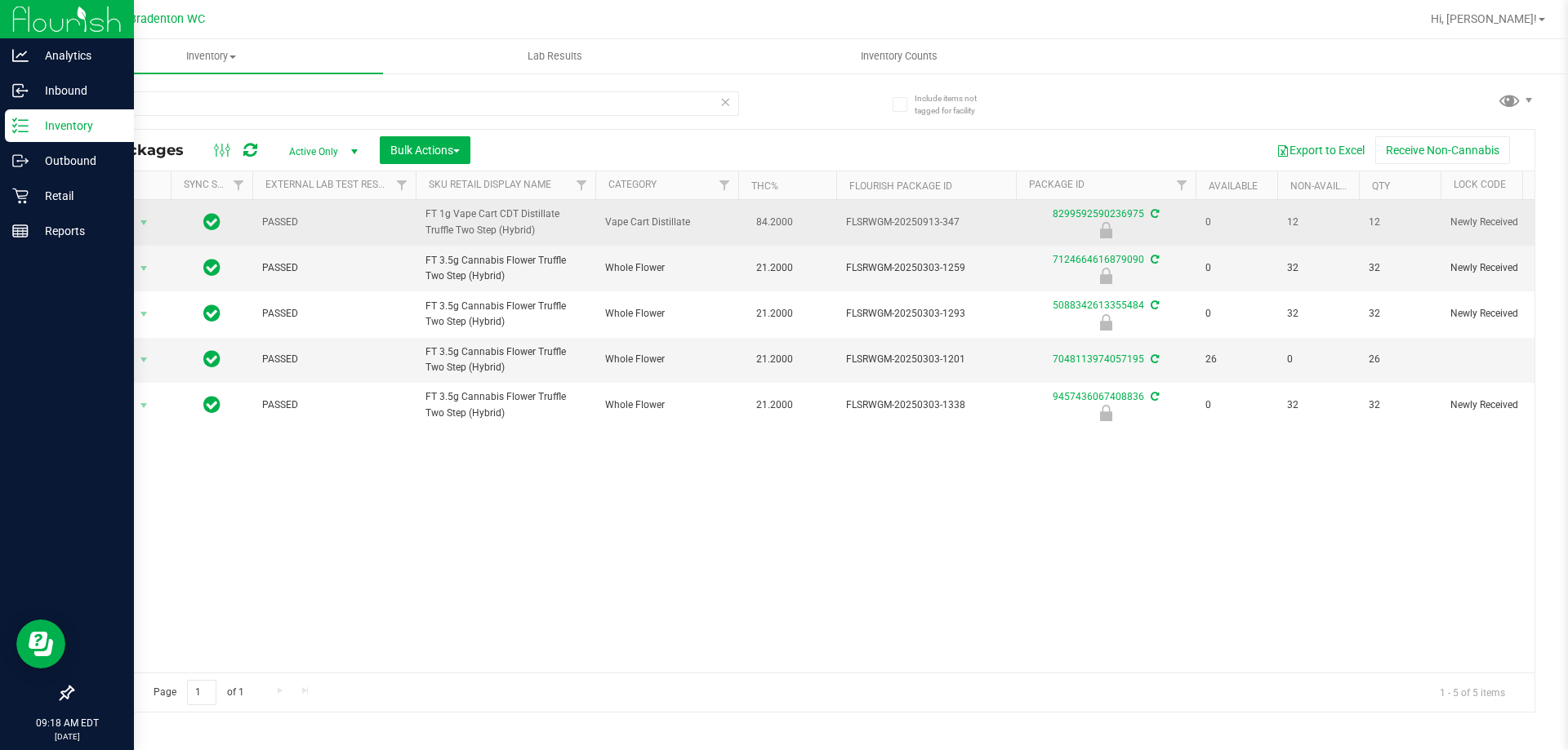
click at [111, 227] on span "Action" at bounding box center [111, 222] width 44 height 23
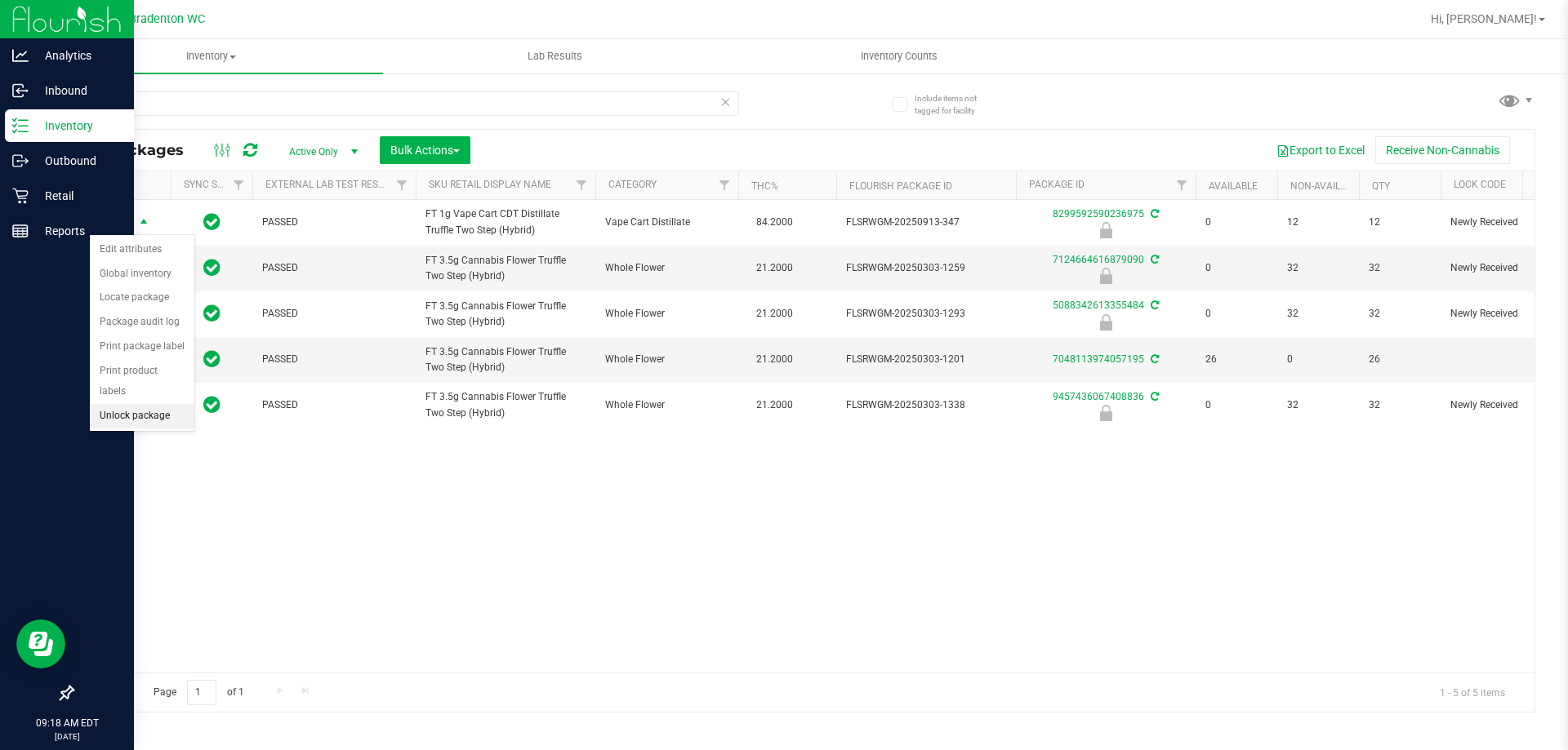
click at [119, 404] on li "Unlock package" at bounding box center [142, 416] width 105 height 24
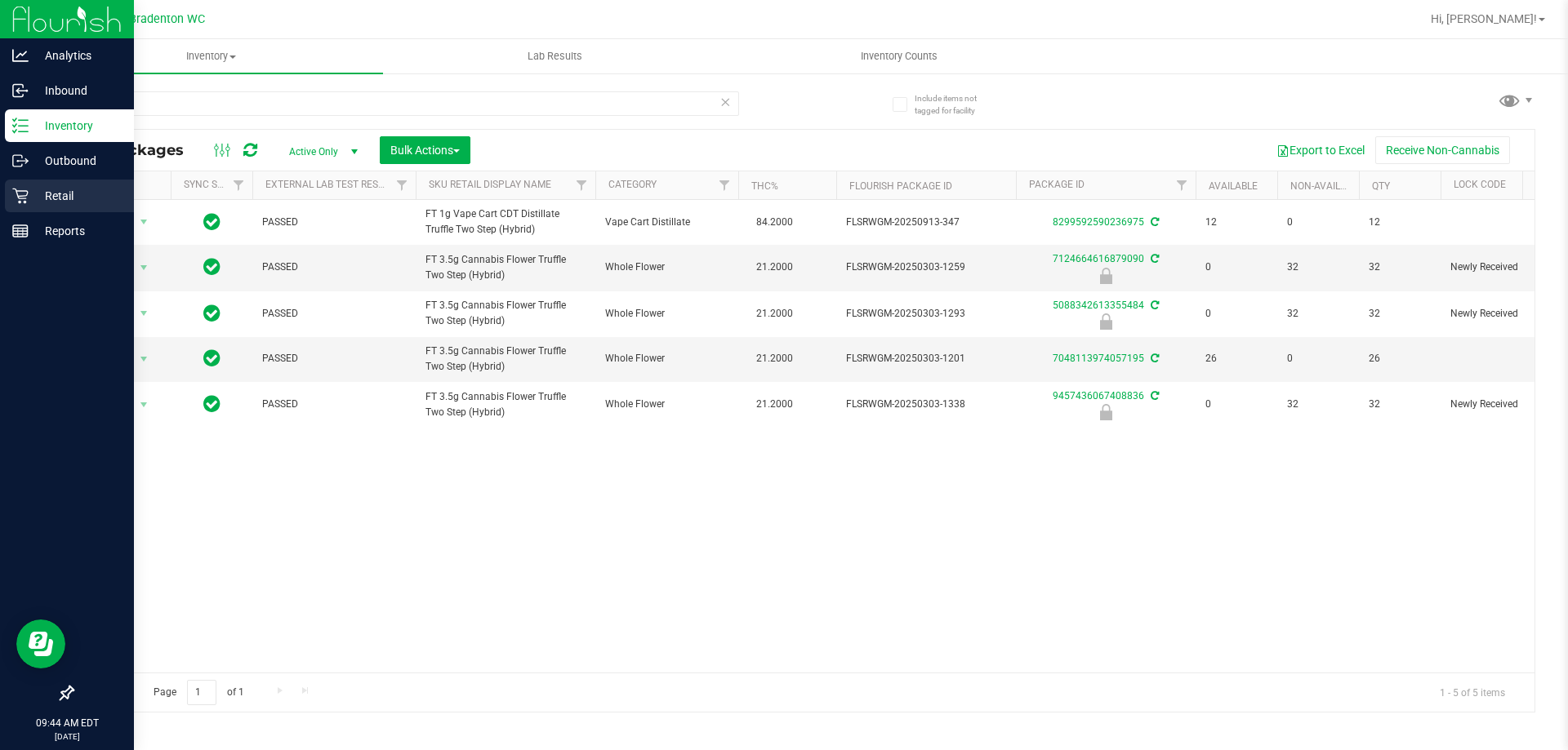
click at [16, 208] on div "Retail" at bounding box center [70, 195] width 129 height 33
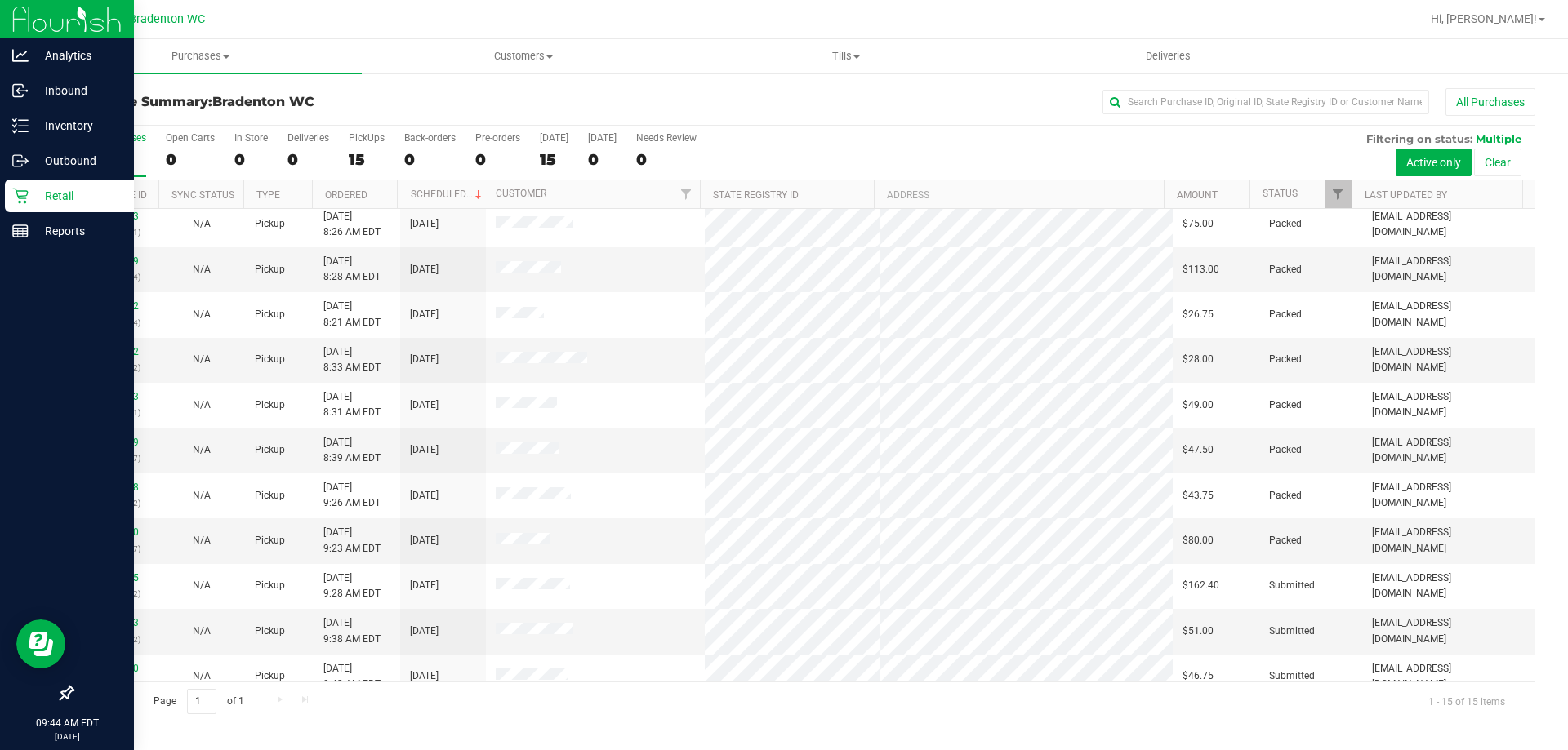
scroll to position [205, 0]
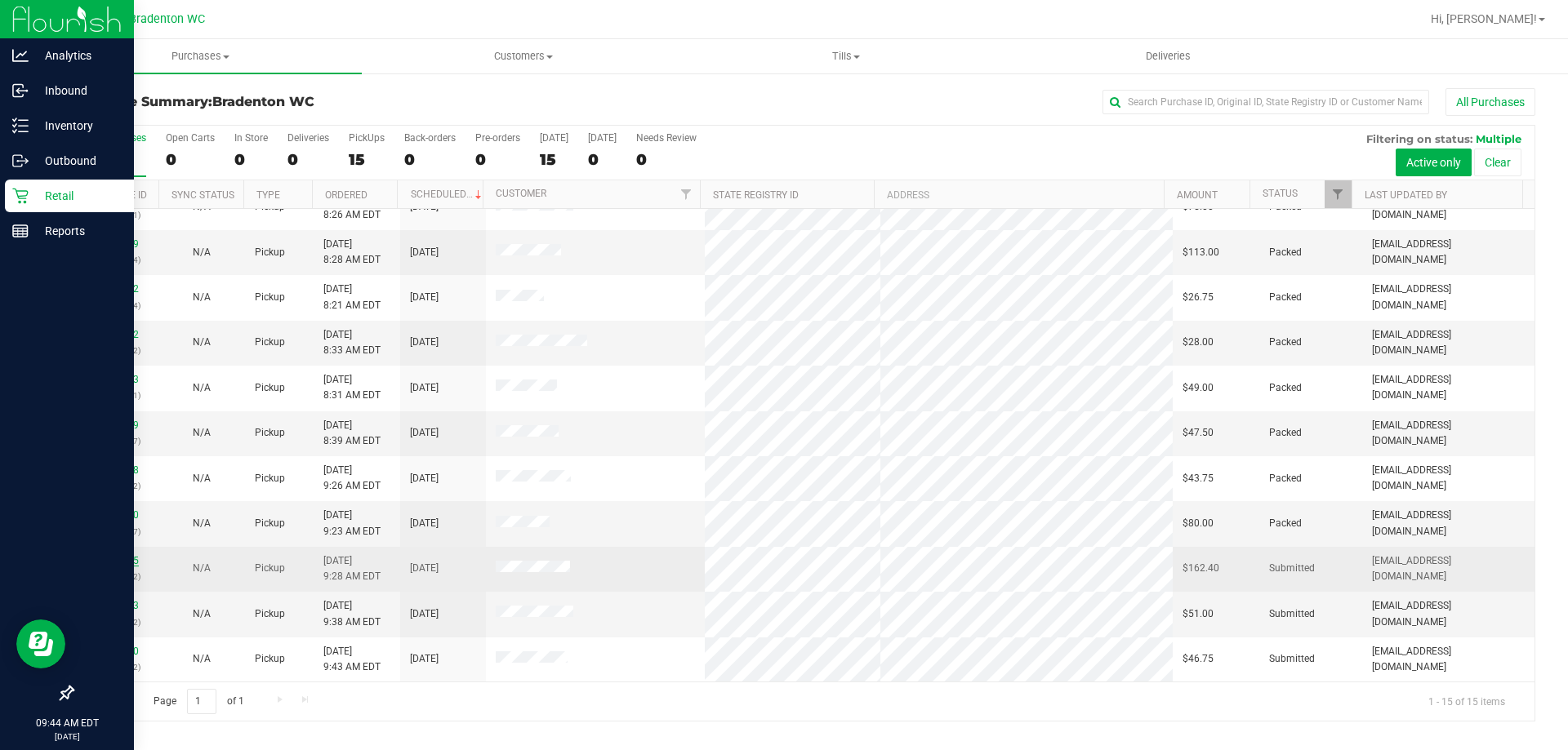
click at [120, 560] on link "11997475" at bounding box center [116, 561] width 45 height 12
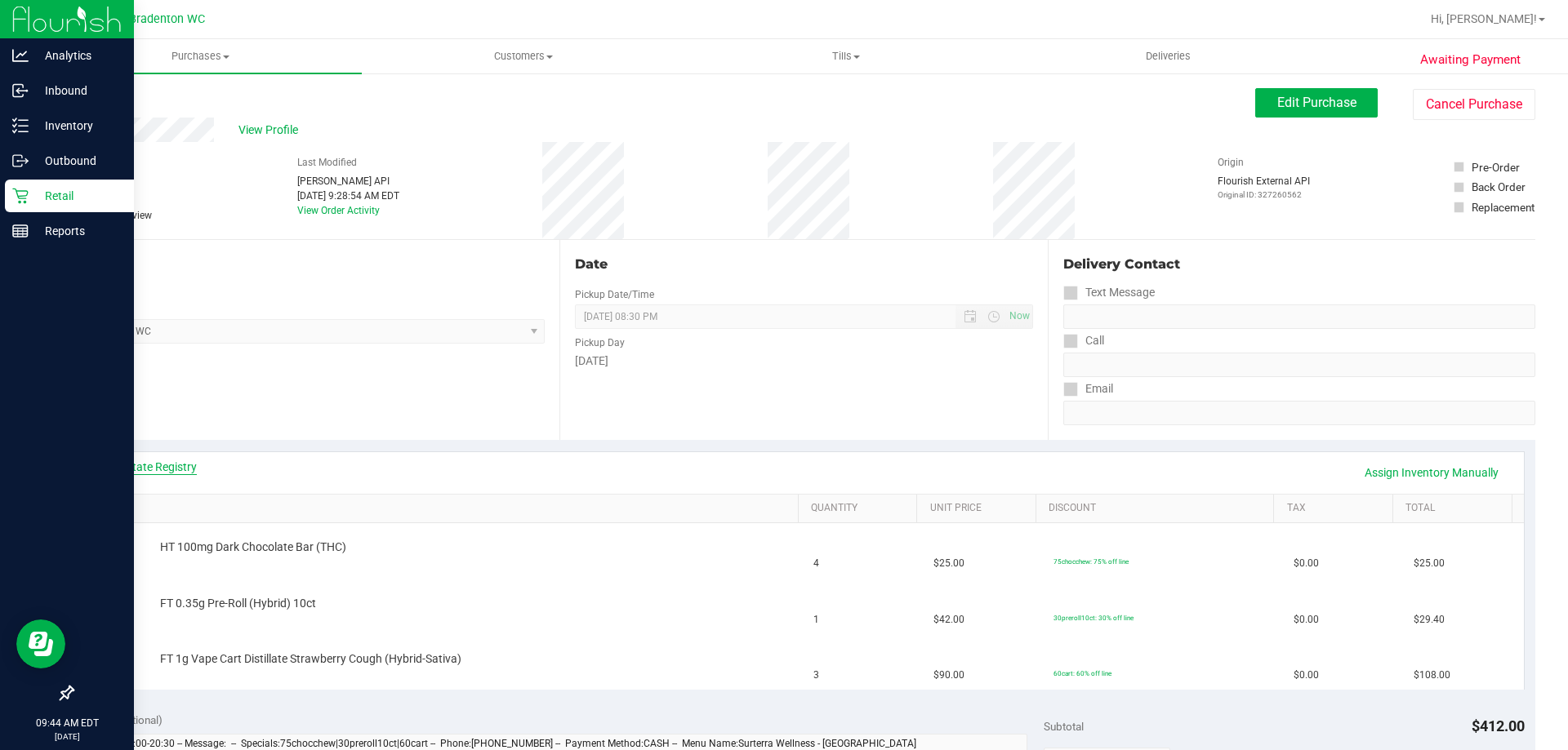
click at [129, 464] on link "View State Registry" at bounding box center [148, 466] width 98 height 16
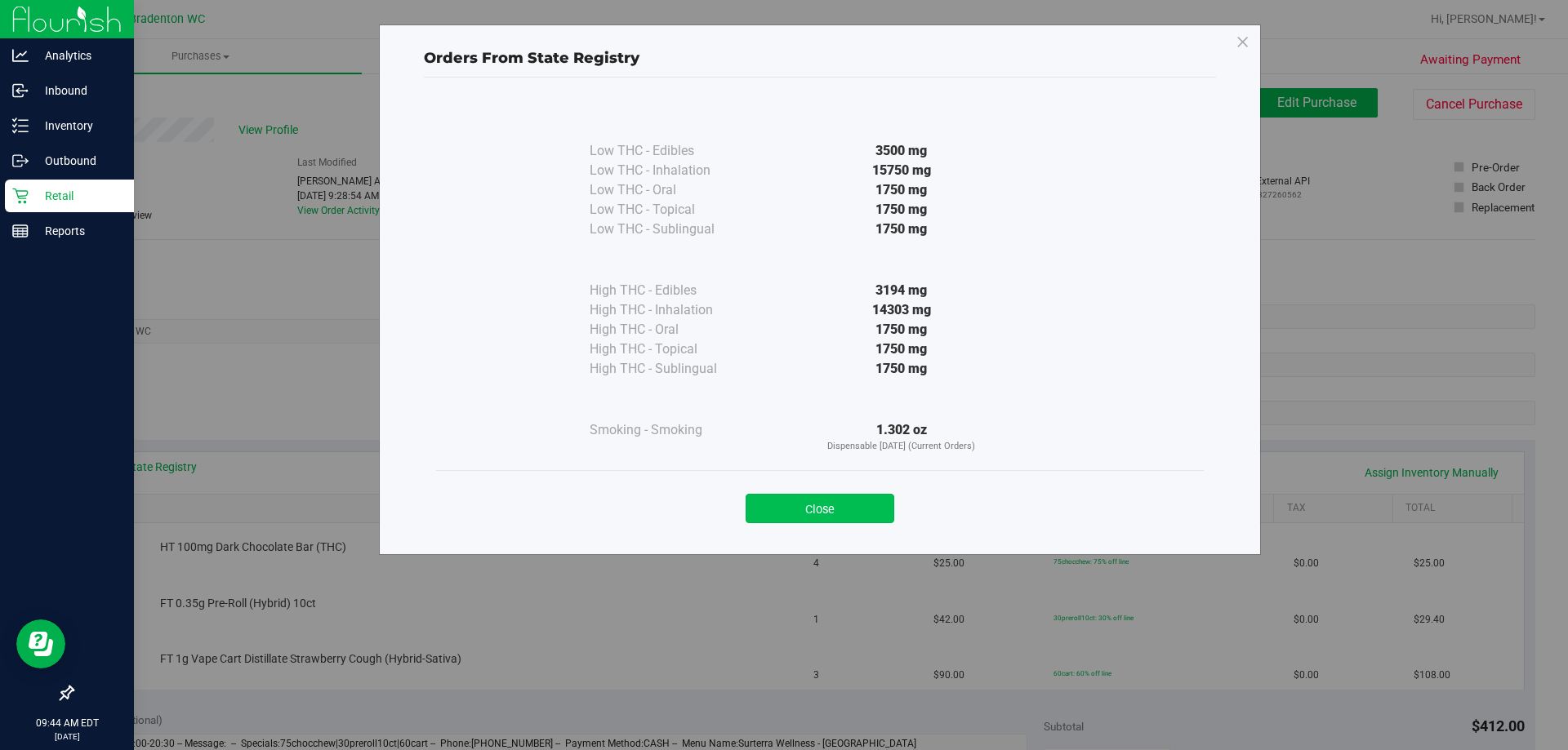
click at [782, 500] on button "Close" at bounding box center [819, 508] width 149 height 29
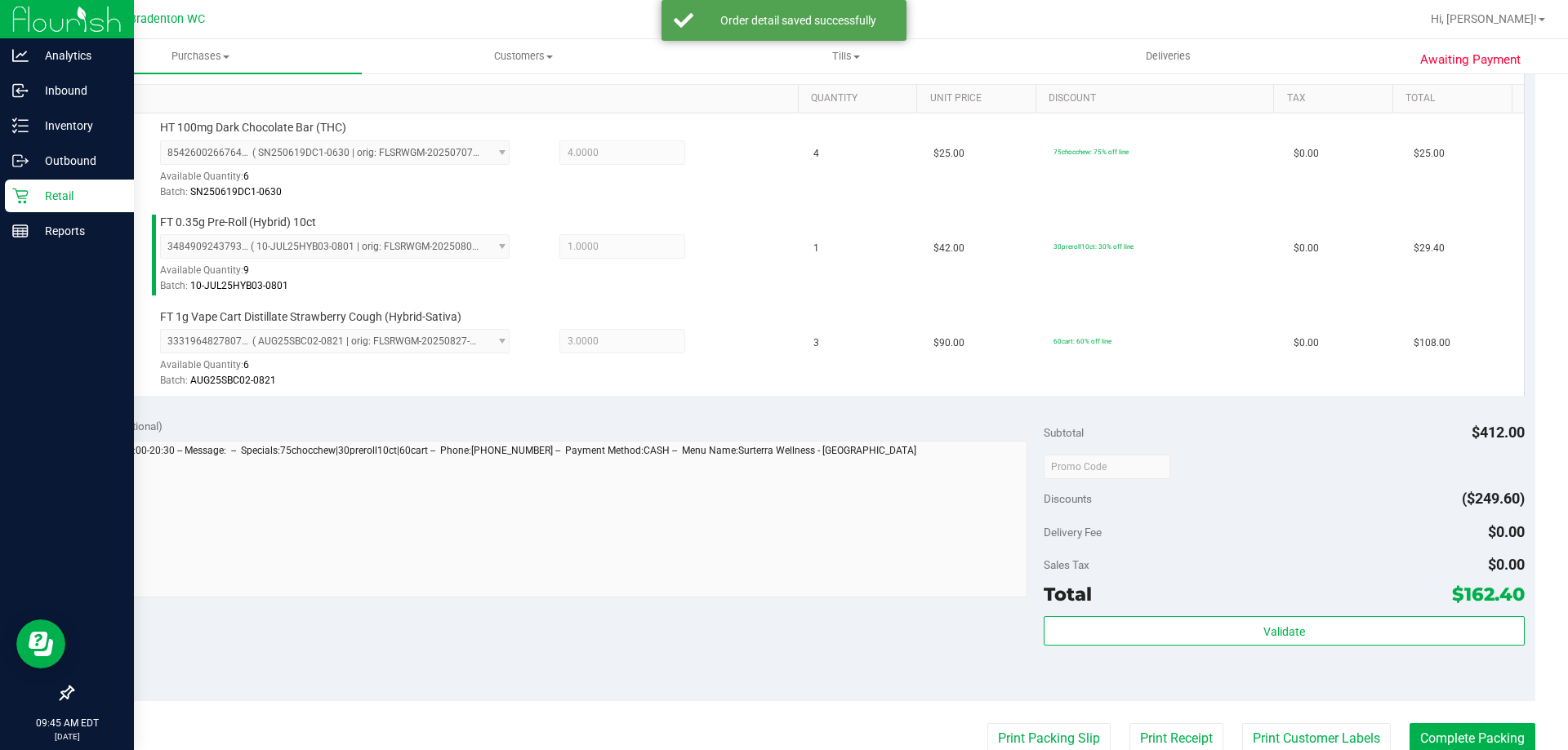
scroll to position [410, 0]
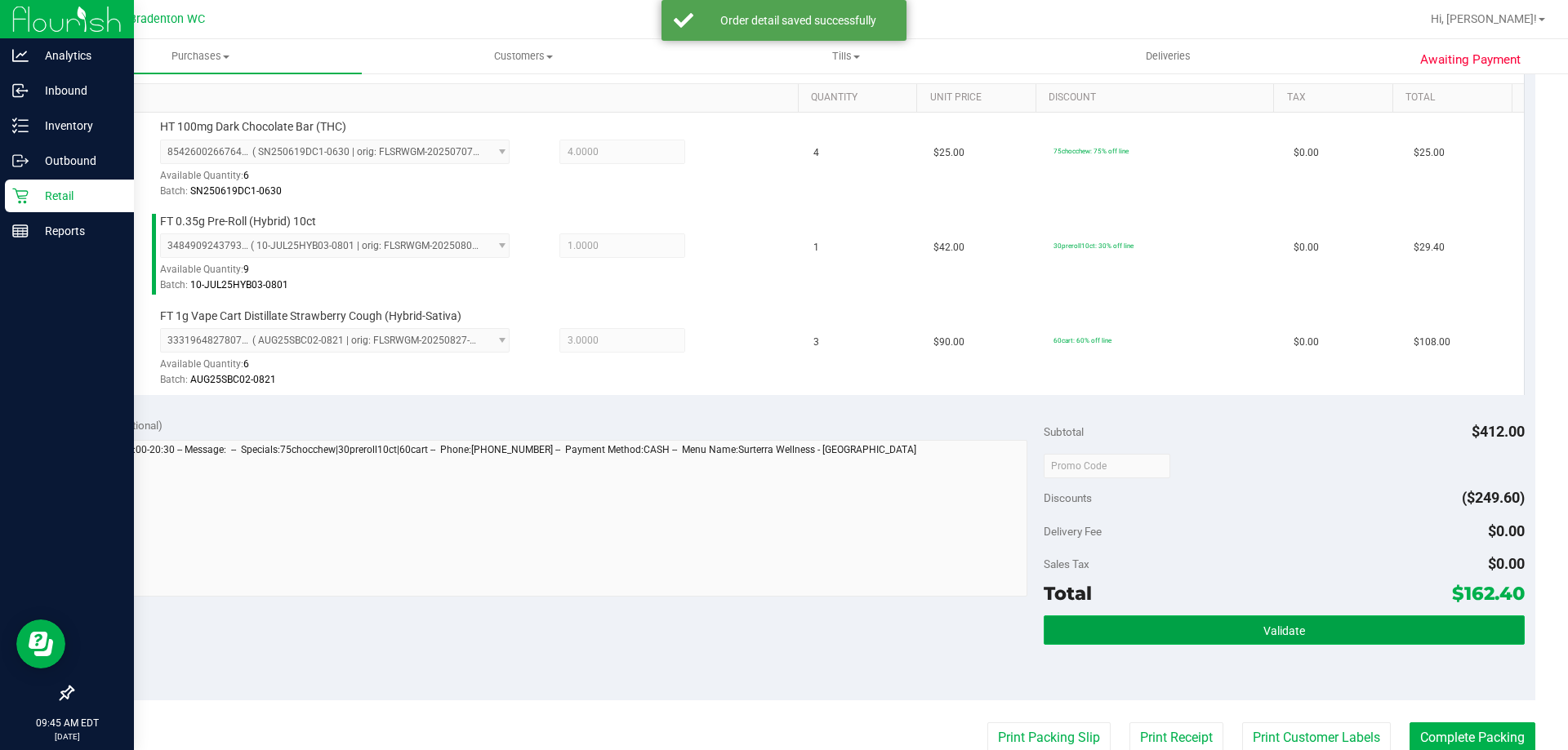
click at [1291, 643] on button "Validate" at bounding box center [1284, 630] width 480 height 29
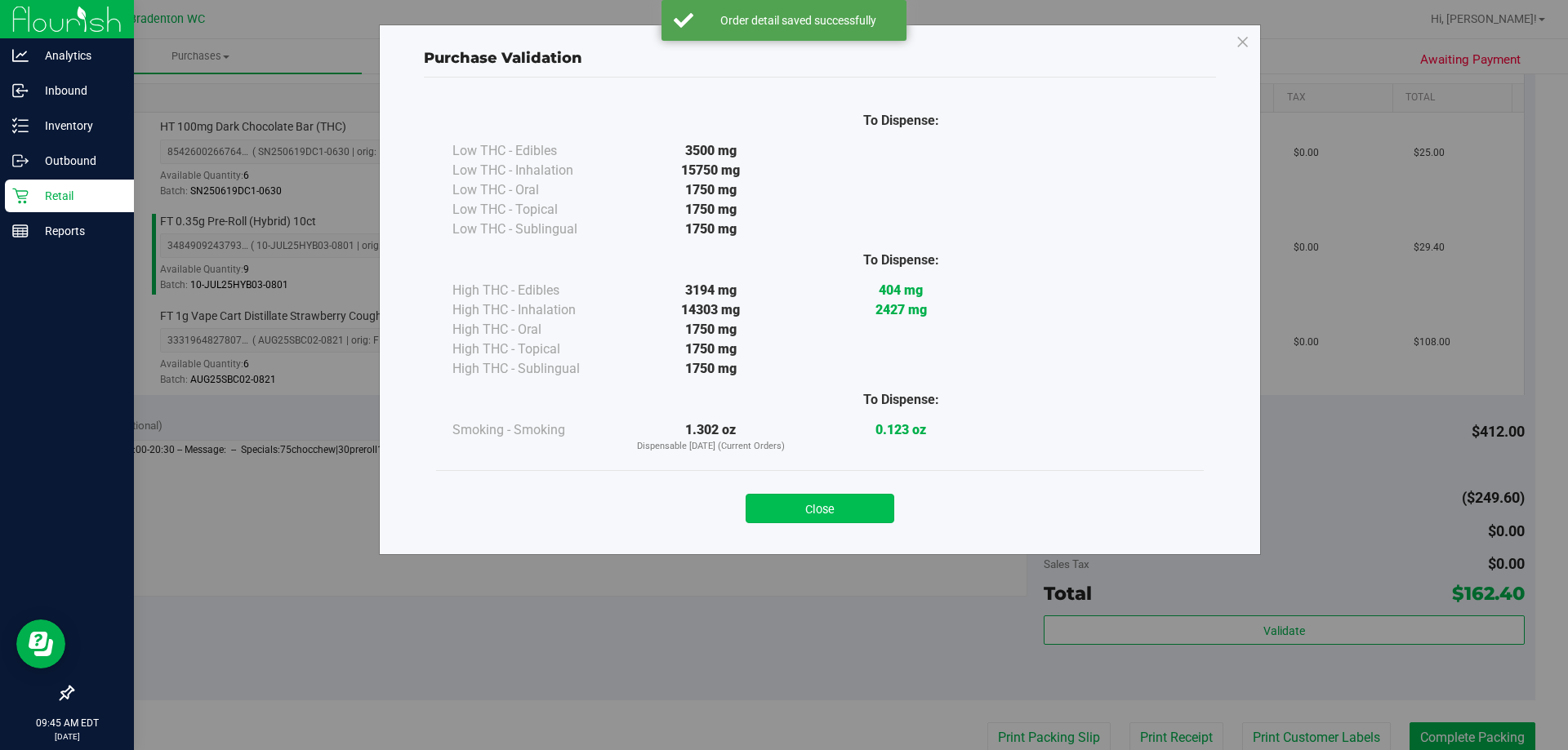
click at [811, 513] on button "Close" at bounding box center [819, 508] width 149 height 29
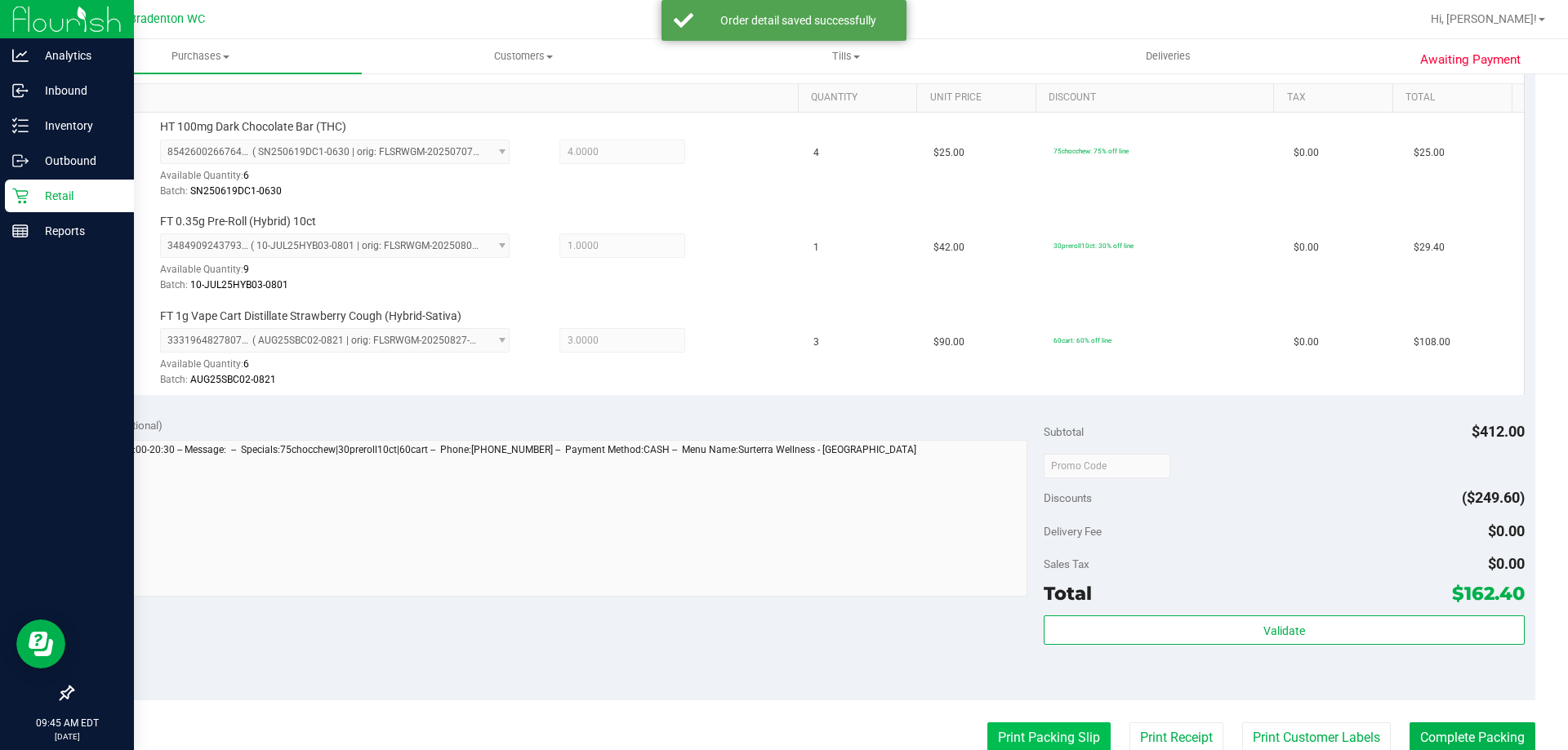
click at [1005, 734] on button "Print Packing Slip" at bounding box center [1048, 737] width 123 height 31
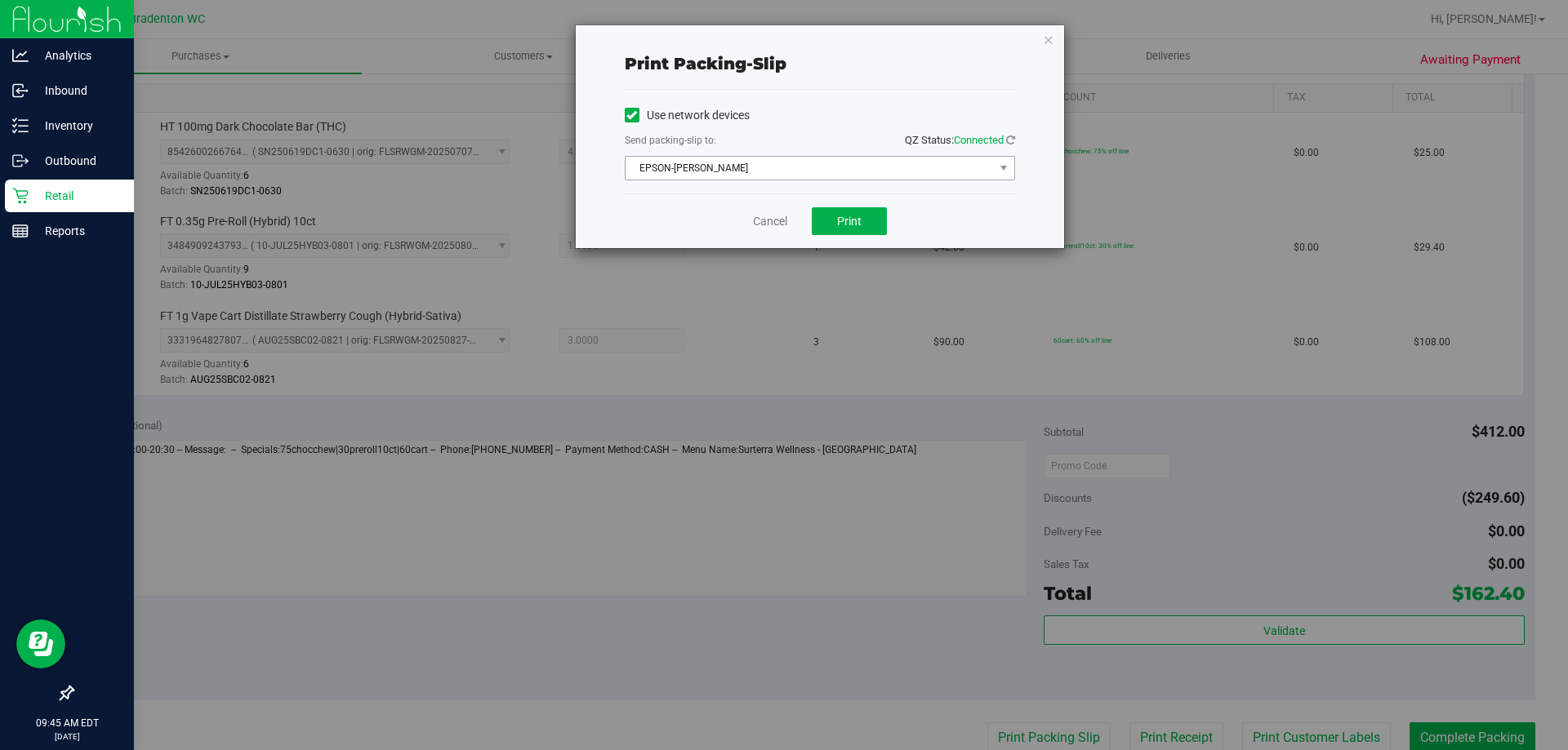
click at [772, 166] on span "EPSON-HUBIE-BERTIE" at bounding box center [809, 168] width 368 height 23
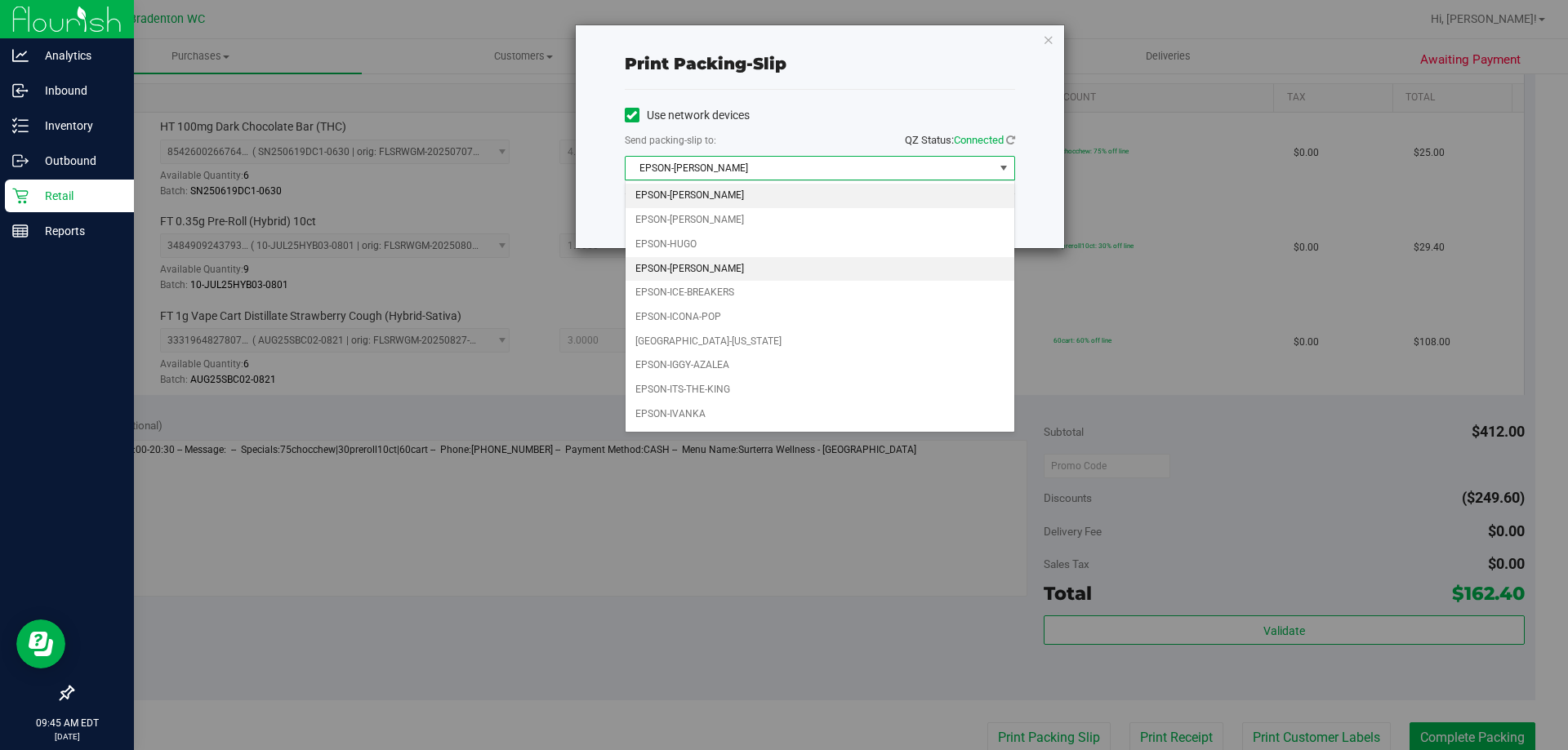
click at [750, 258] on li "EPSON-HUMBERTO-LEON" at bounding box center [819, 269] width 389 height 24
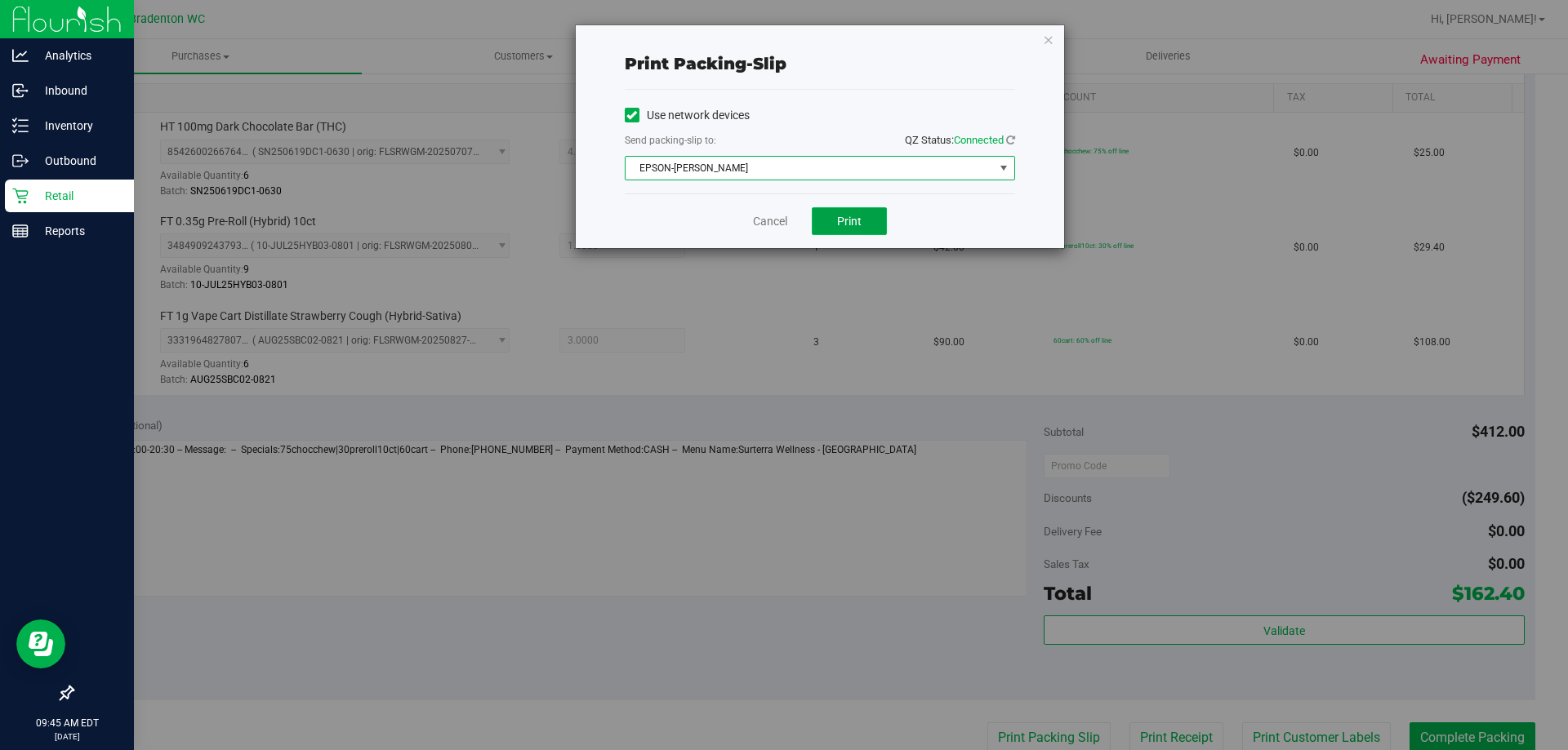
click at [841, 213] on button "Print" at bounding box center [849, 221] width 76 height 28
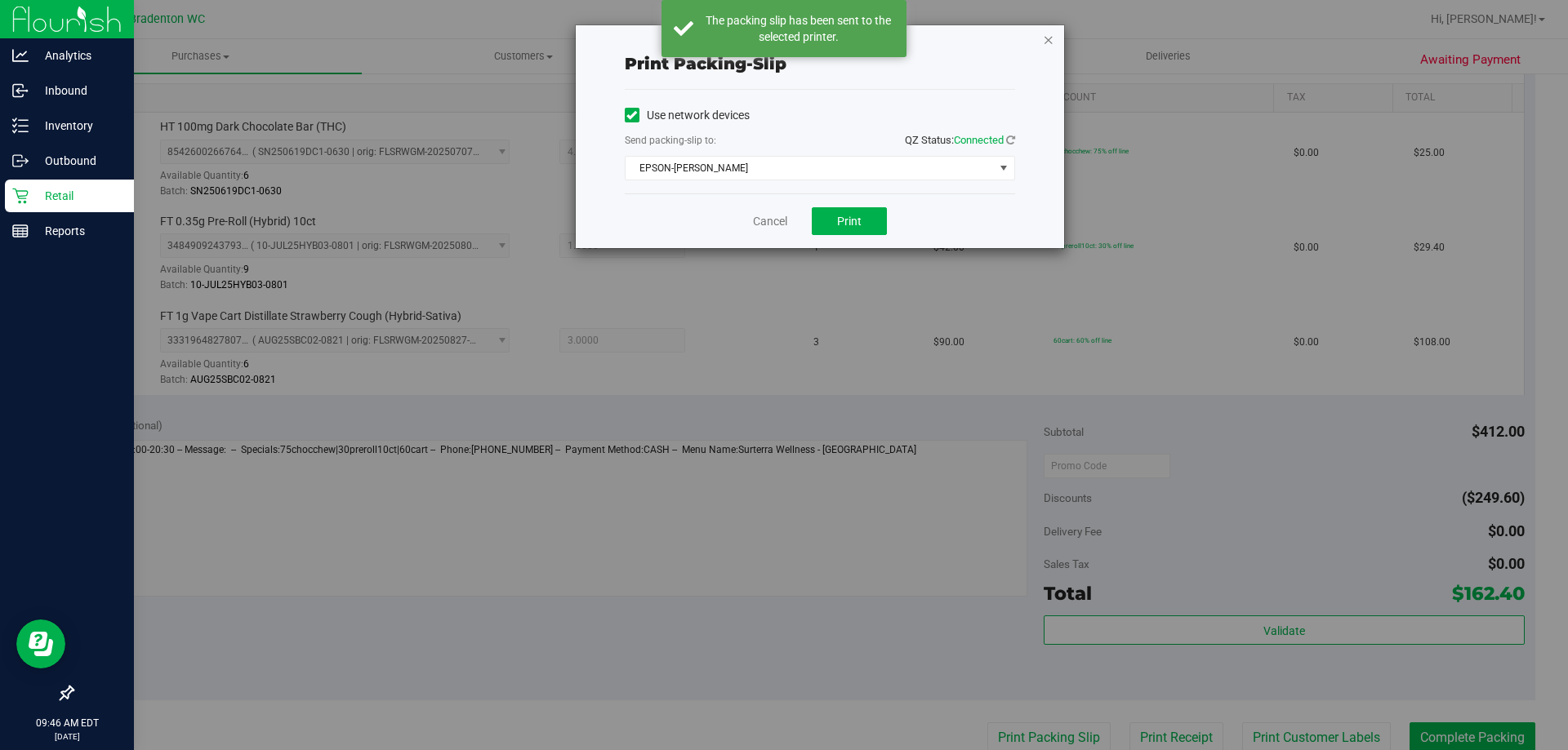
click at [1046, 39] on icon "button" at bounding box center [1049, 39] width 12 height 19
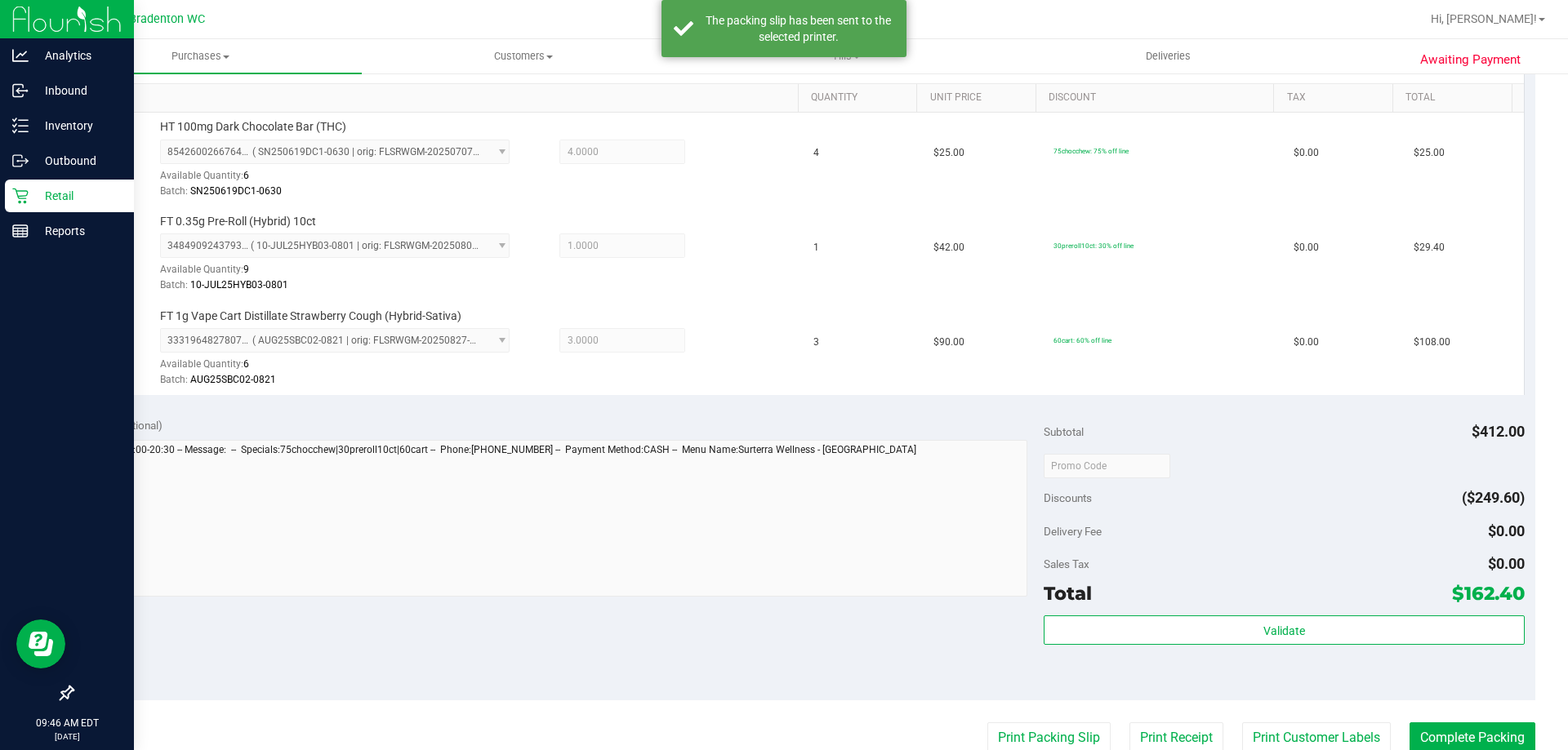
scroll to position [414, 0]
click at [1431, 736] on button "Complete Packing" at bounding box center [1472, 734] width 126 height 31
